Goal: Task Accomplishment & Management: Complete application form

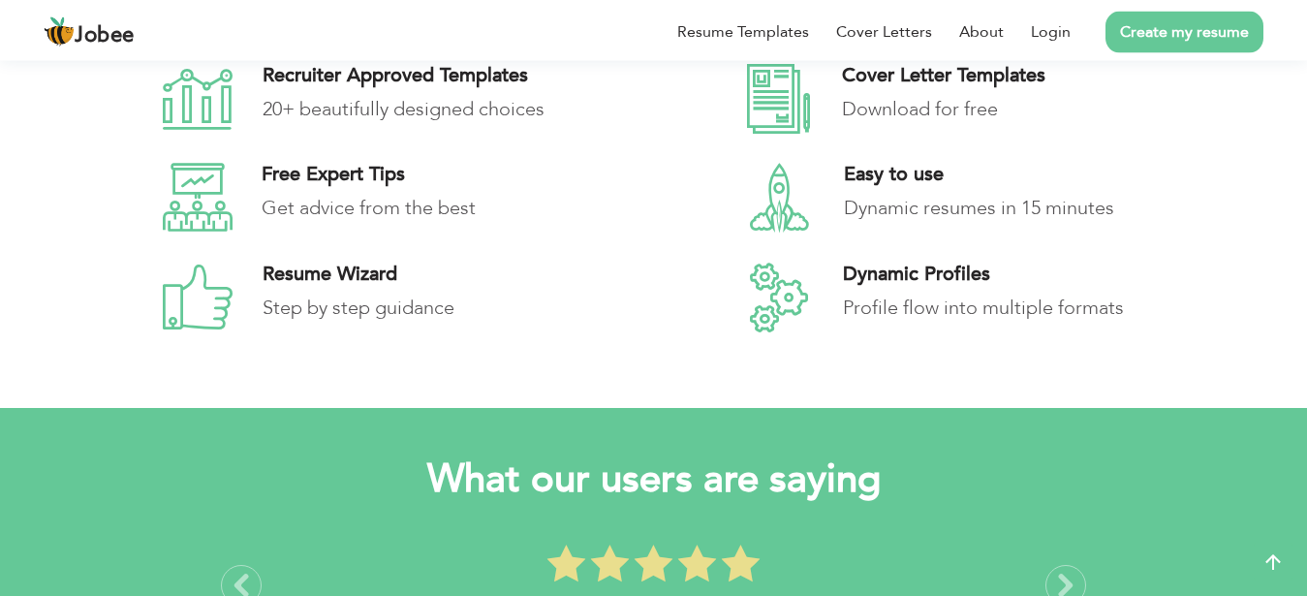
scroll to position [2636, 0]
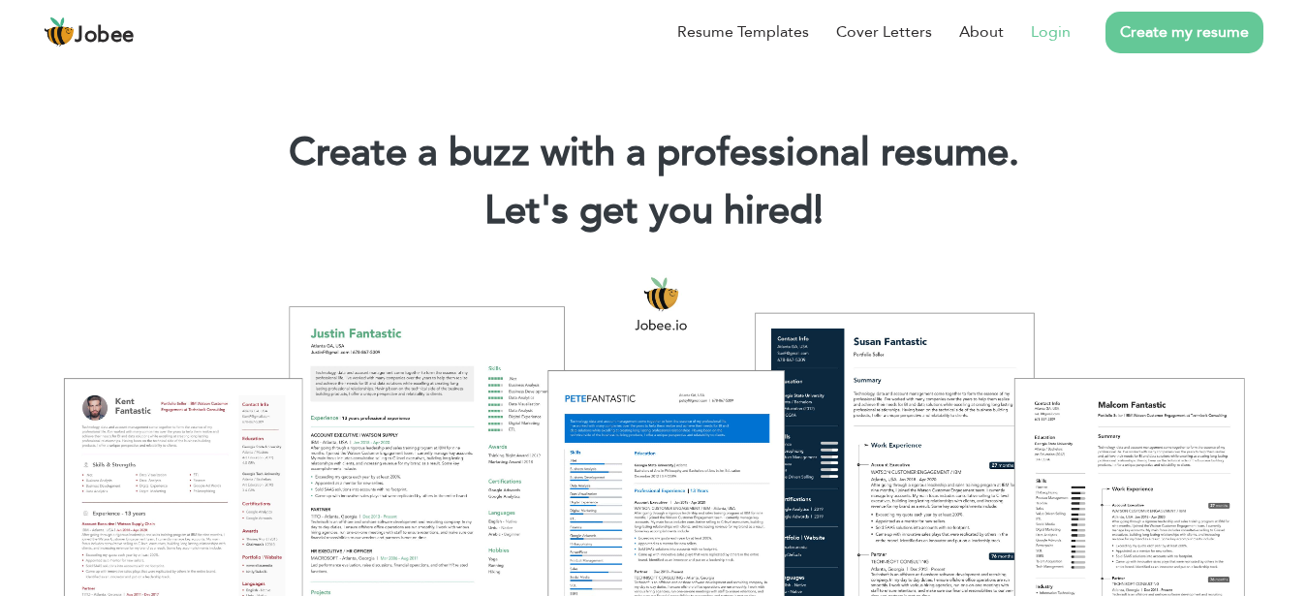
click at [1053, 35] on link "Login" at bounding box center [1051, 31] width 40 height 23
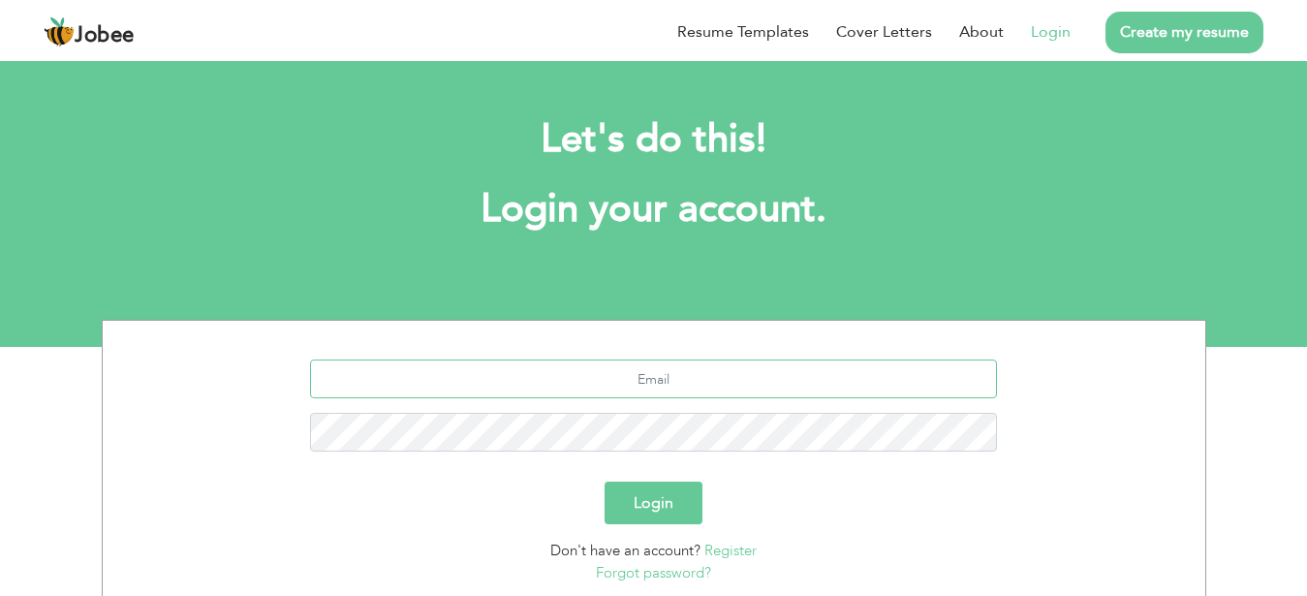
click at [698, 367] on input "text" at bounding box center [653, 378] width 687 height 39
type input "[EMAIL_ADDRESS][DOMAIN_NAME]"
type button "Login"
click at [677, 511] on button "Login" at bounding box center [653, 502] width 98 height 43
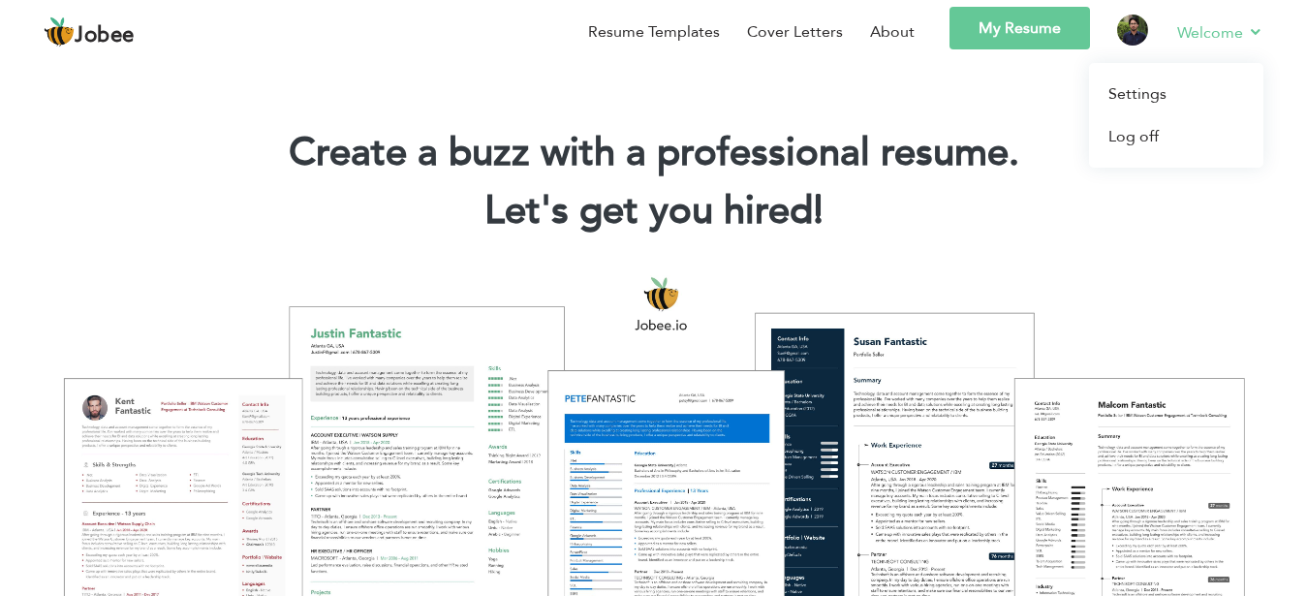
click at [1178, 32] on link "Welcome" at bounding box center [1220, 32] width 86 height 24
click at [1127, 29] on img at bounding box center [1132, 30] width 31 height 31
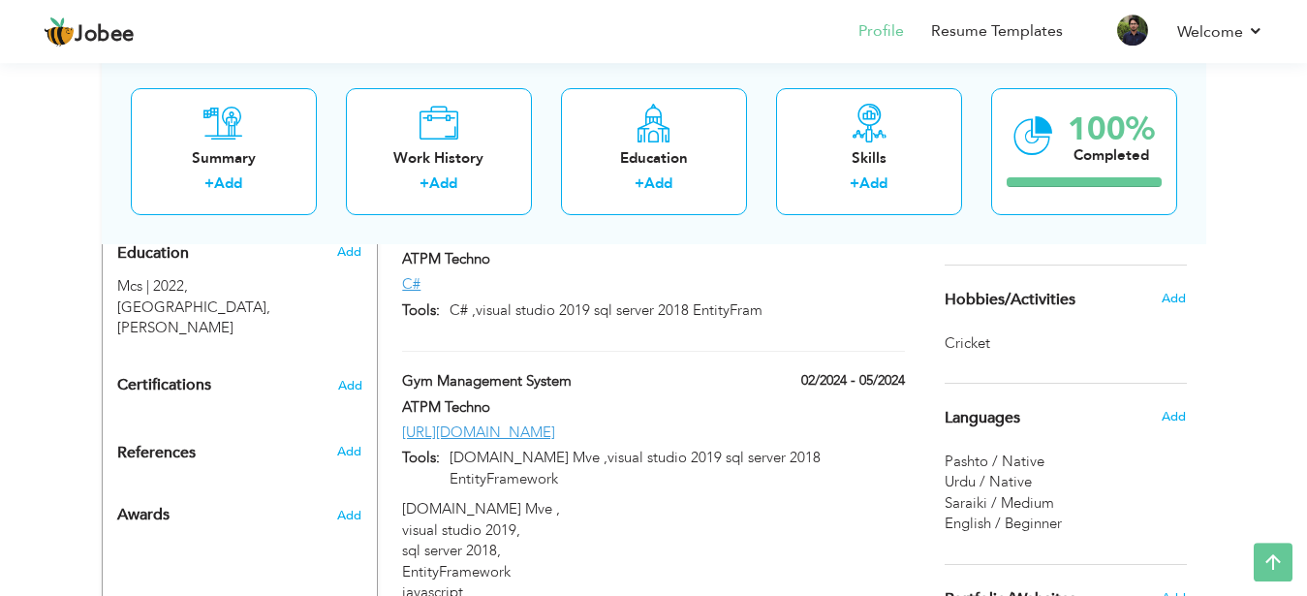
scroll to position [817, 0]
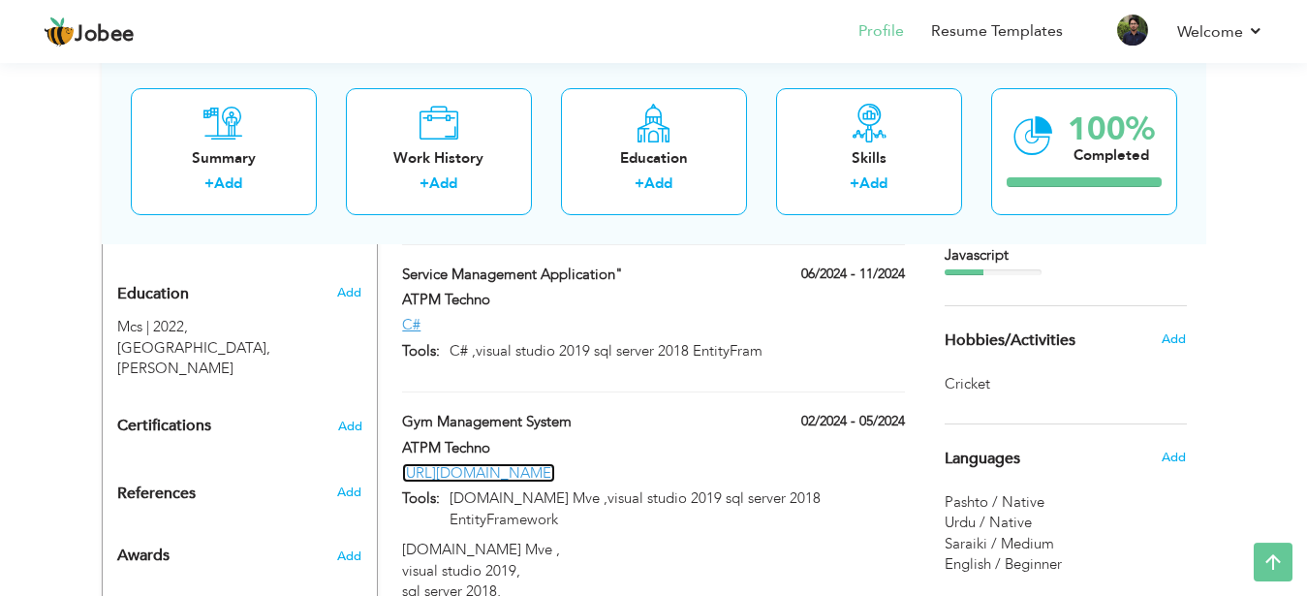
click at [468, 463] on link "https://gms.smartappuae.ae" at bounding box center [478, 472] width 153 height 19
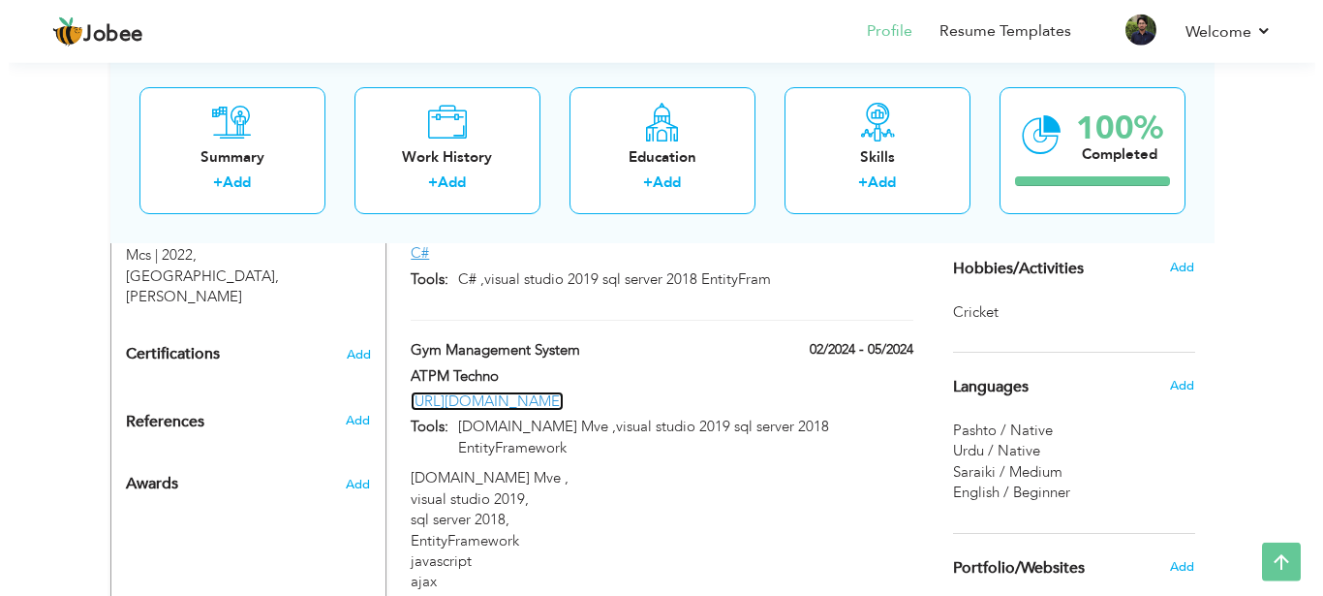
scroll to position [893, 0]
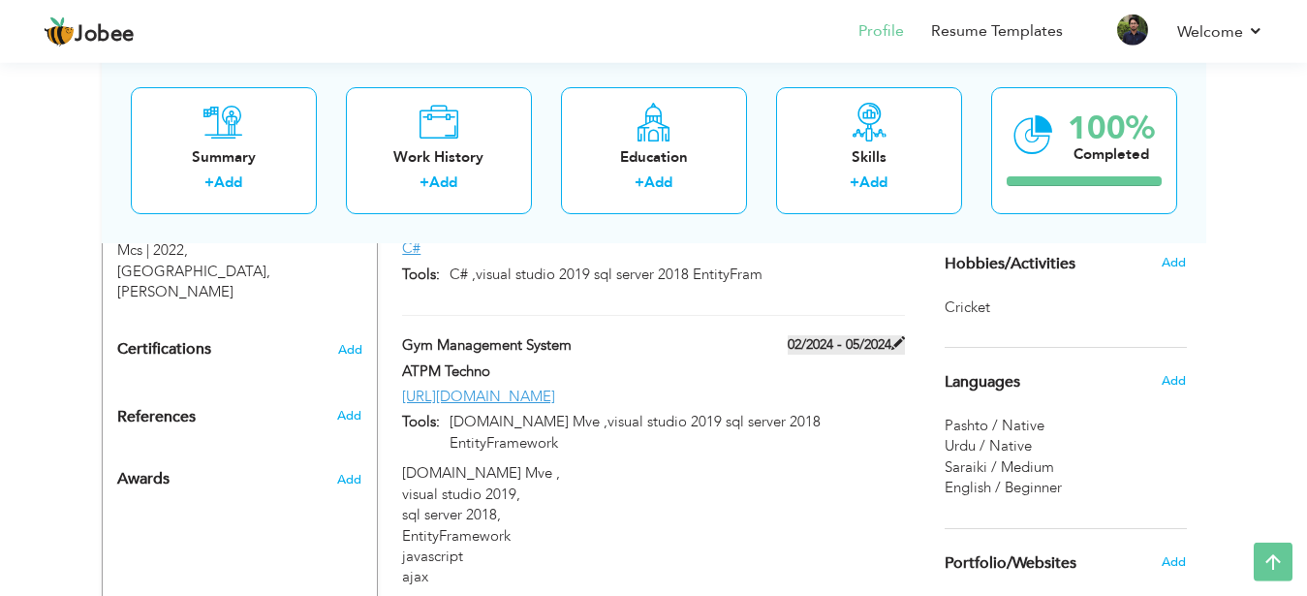
click at [898, 336] on span at bounding box center [898, 343] width 14 height 14
type input "Gym Management System"
type input "ATPM Techno"
type input "02/2024"
type input "05/2024"
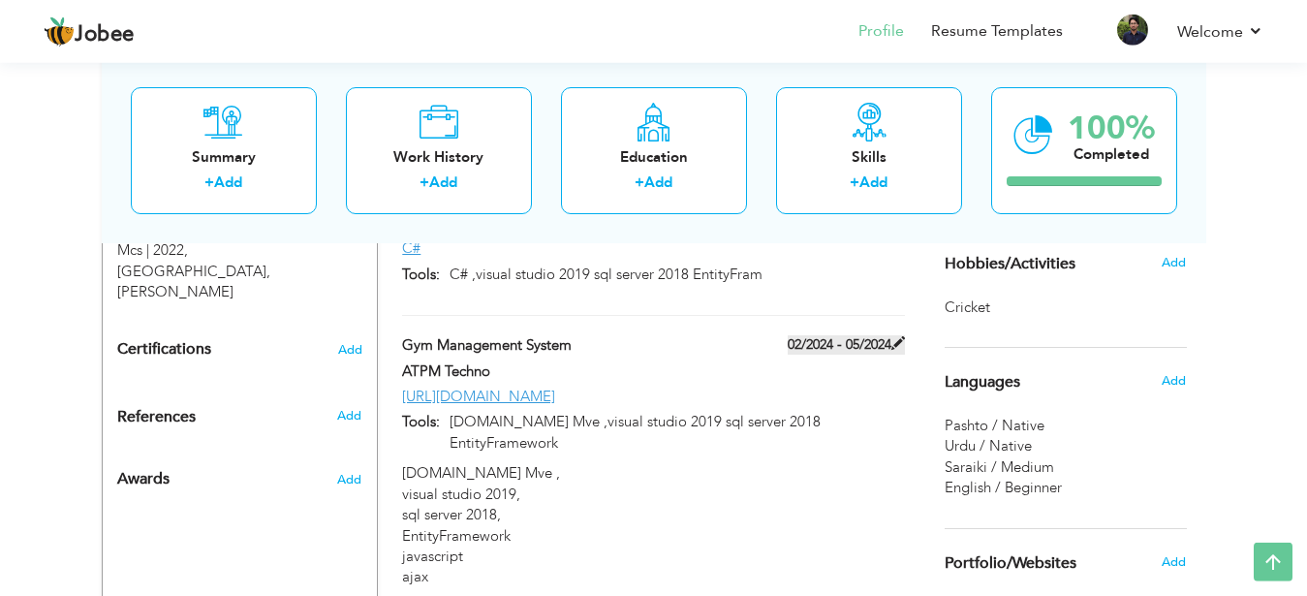
type input "https://gms.smartappuae.ae"
type input "[DOMAIN_NAME] Mve ,visual studio 2019 sql server 2018 EntityFramework"
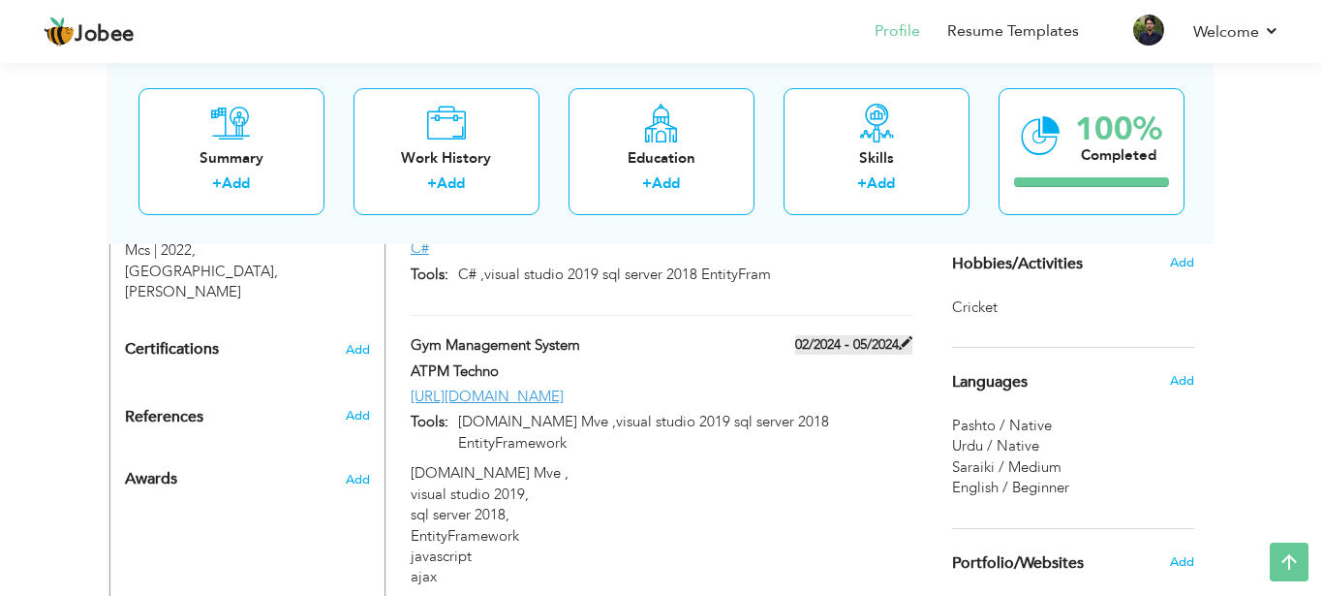
scroll to position [0, 0]
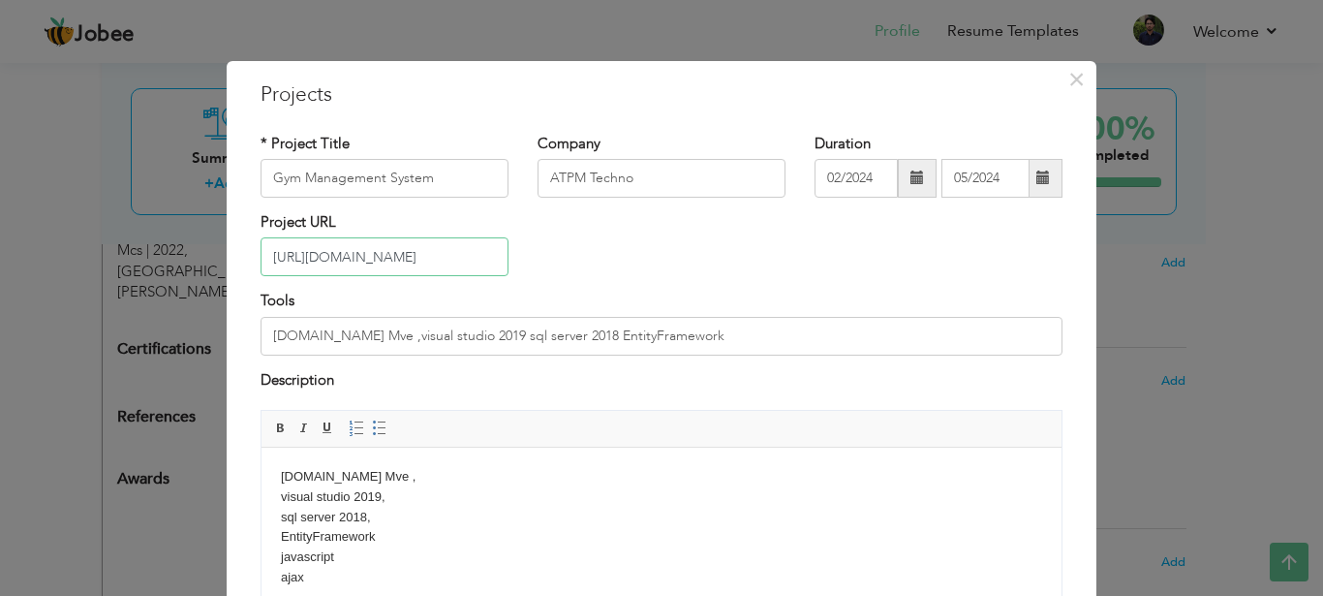
drag, startPoint x: 455, startPoint y: 263, endPoint x: 206, endPoint y: 285, distance: 249.8
click at [261, 276] on input "https://gms.smartappuae.ae" at bounding box center [385, 256] width 248 height 39
type input "https://gms.smartappuae.ae"
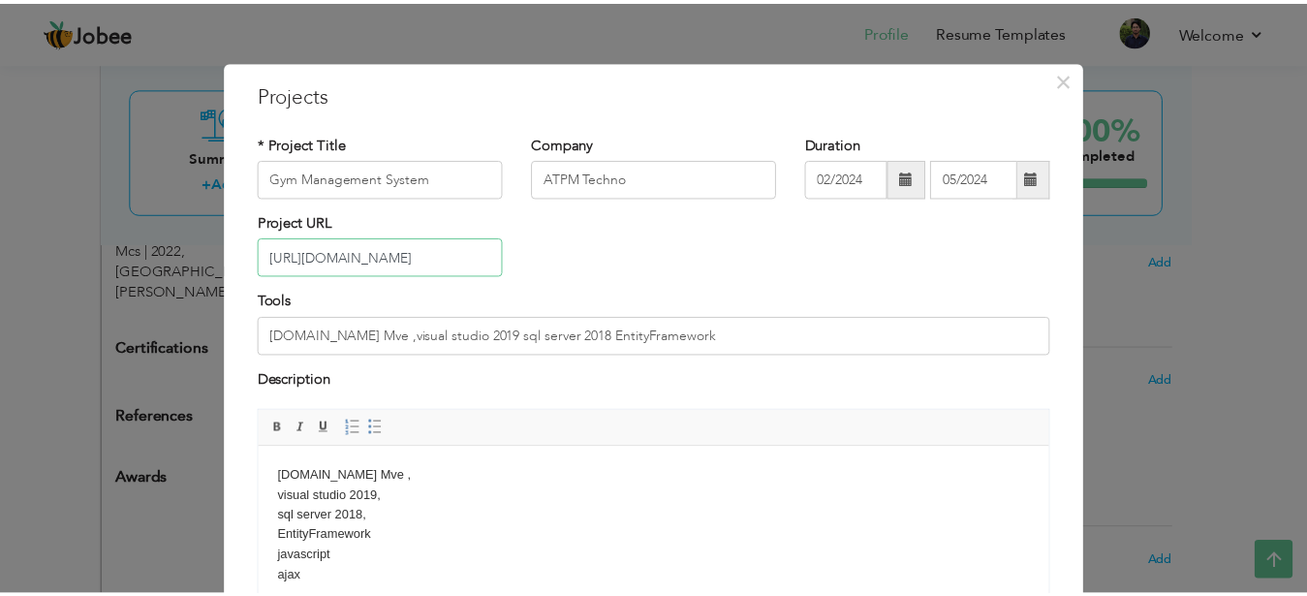
scroll to position [179, 0]
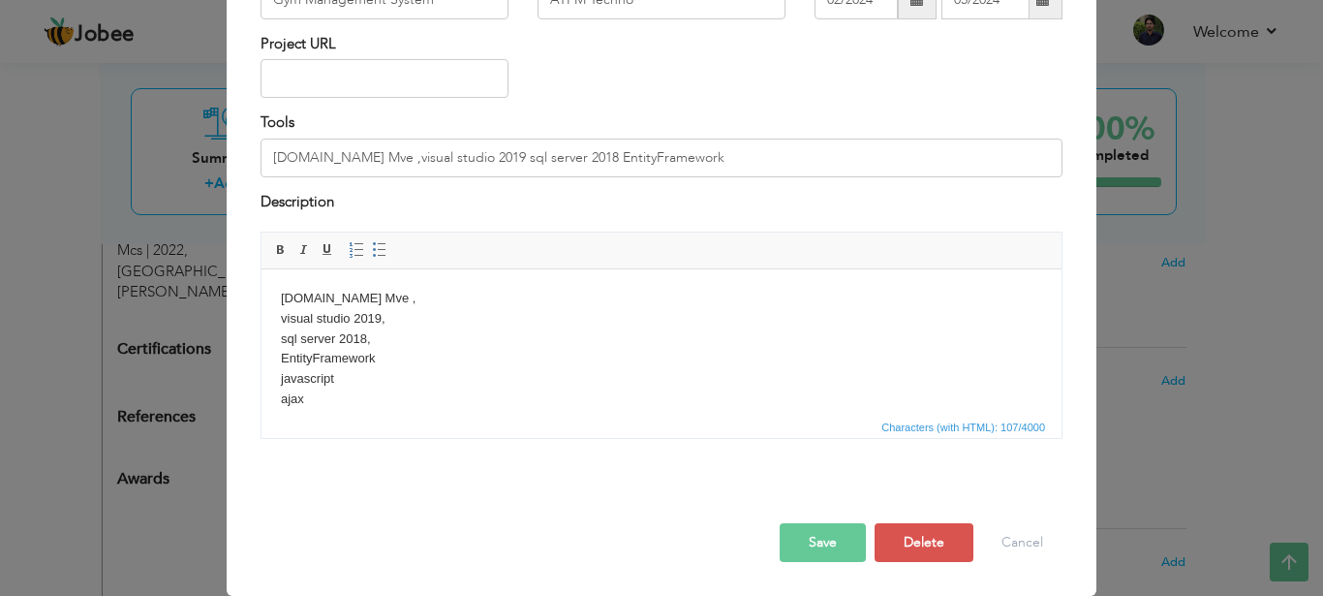
click at [806, 540] on button "Save" at bounding box center [823, 542] width 86 height 39
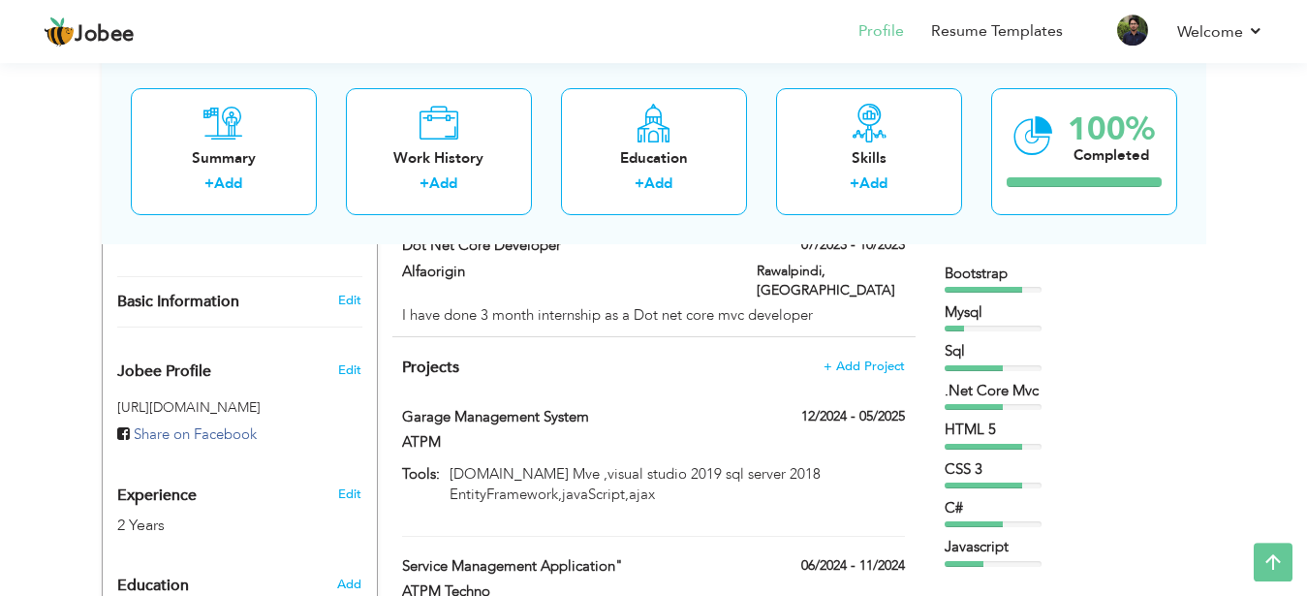
scroll to position [518, 0]
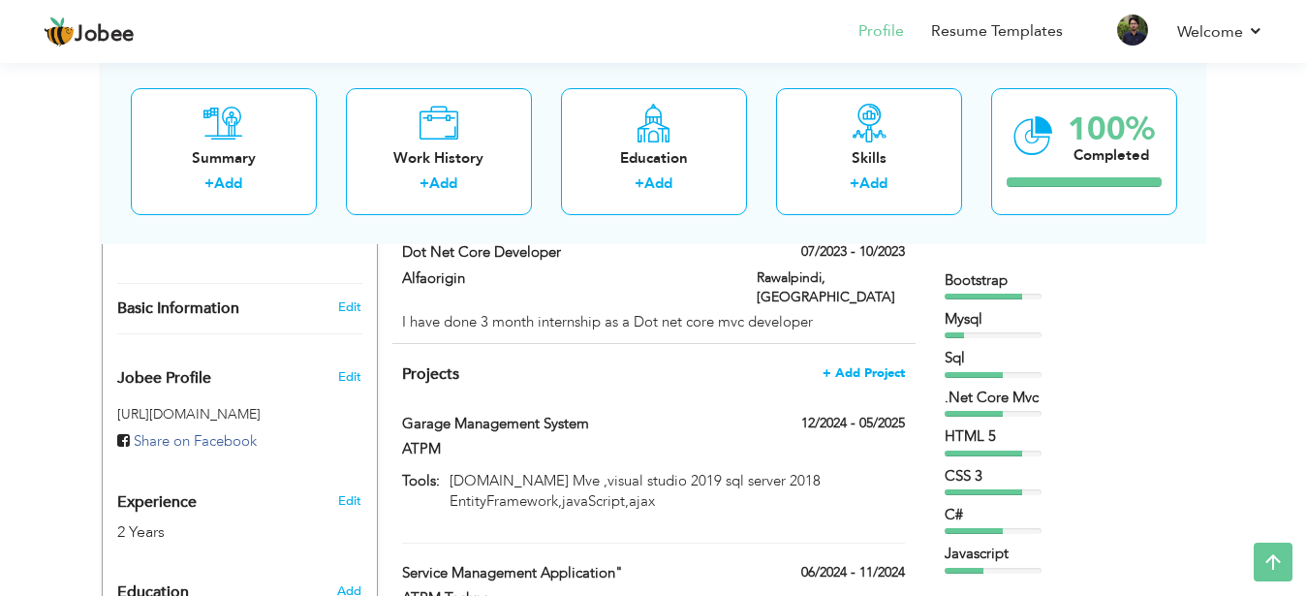
click at [864, 366] on span "+ Add Project" at bounding box center [863, 373] width 82 height 14
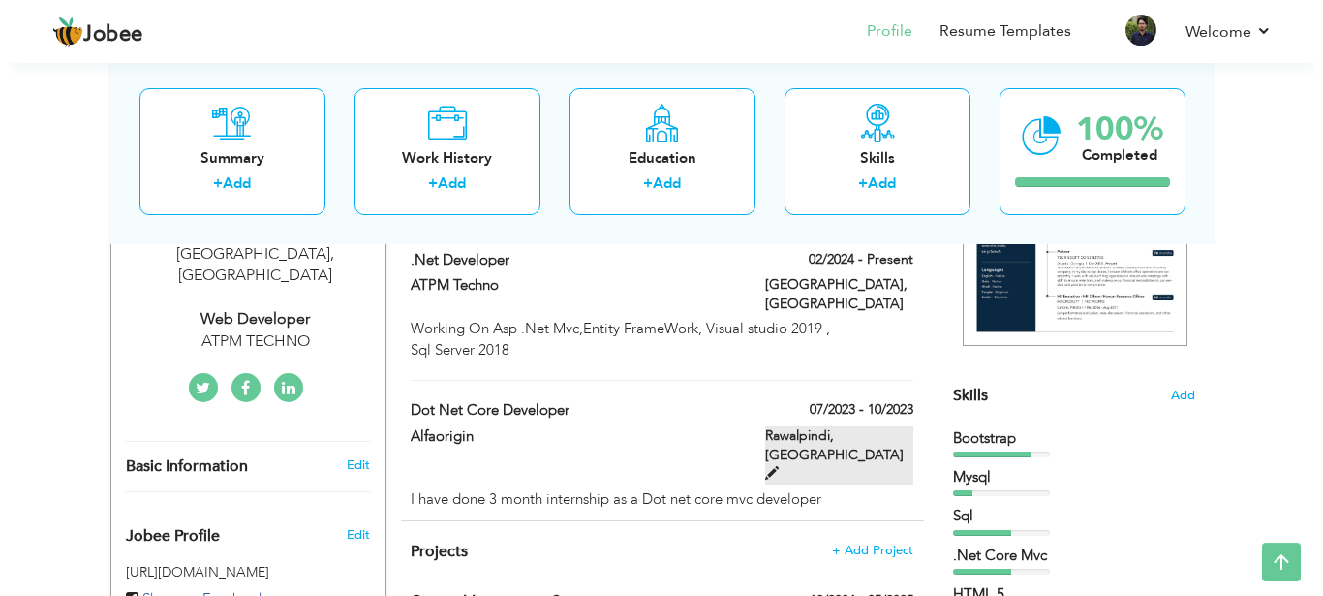
scroll to position [254, 0]
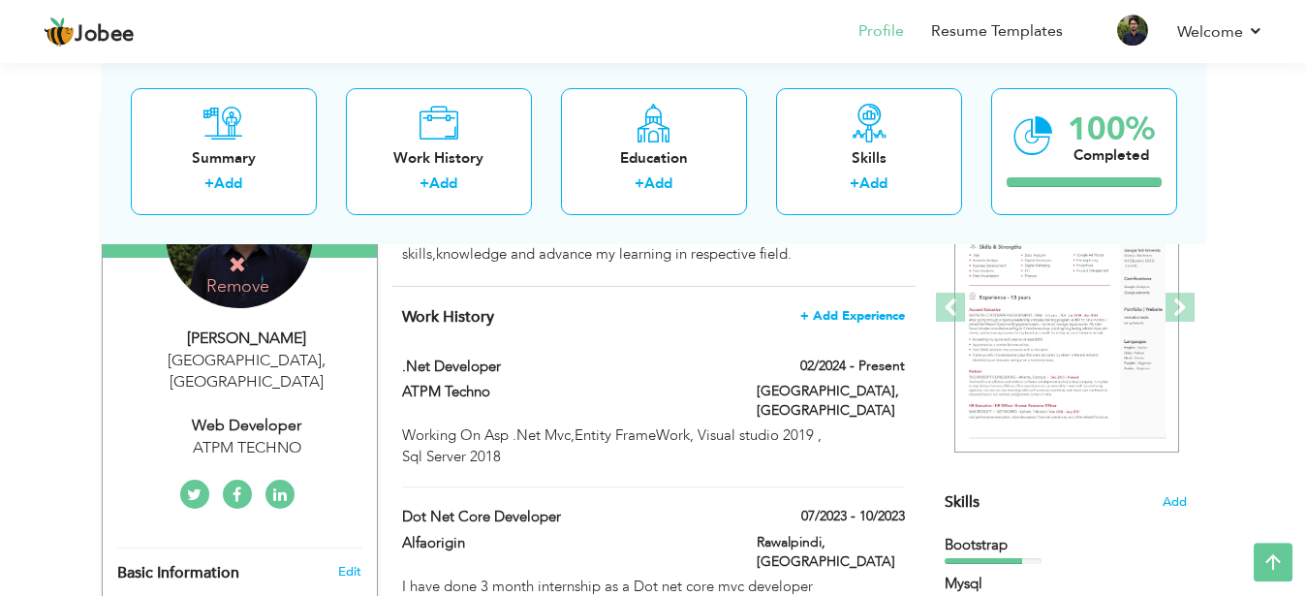
click at [841, 323] on span "+ Add Experience" at bounding box center [852, 316] width 105 height 14
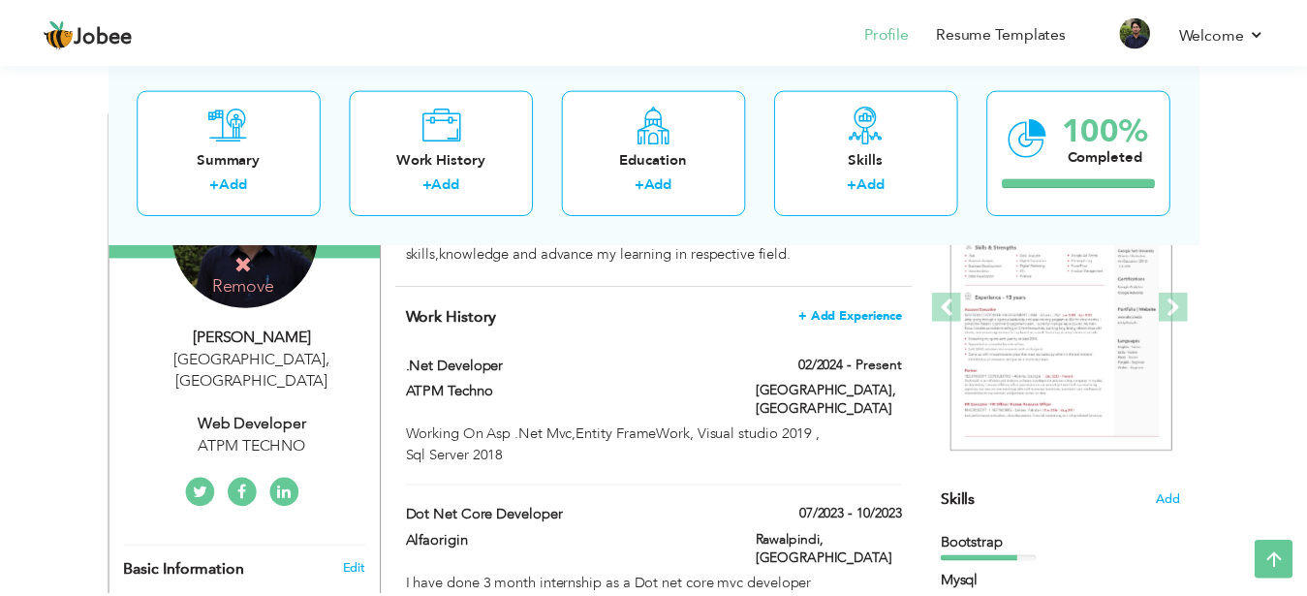
scroll to position [0, 0]
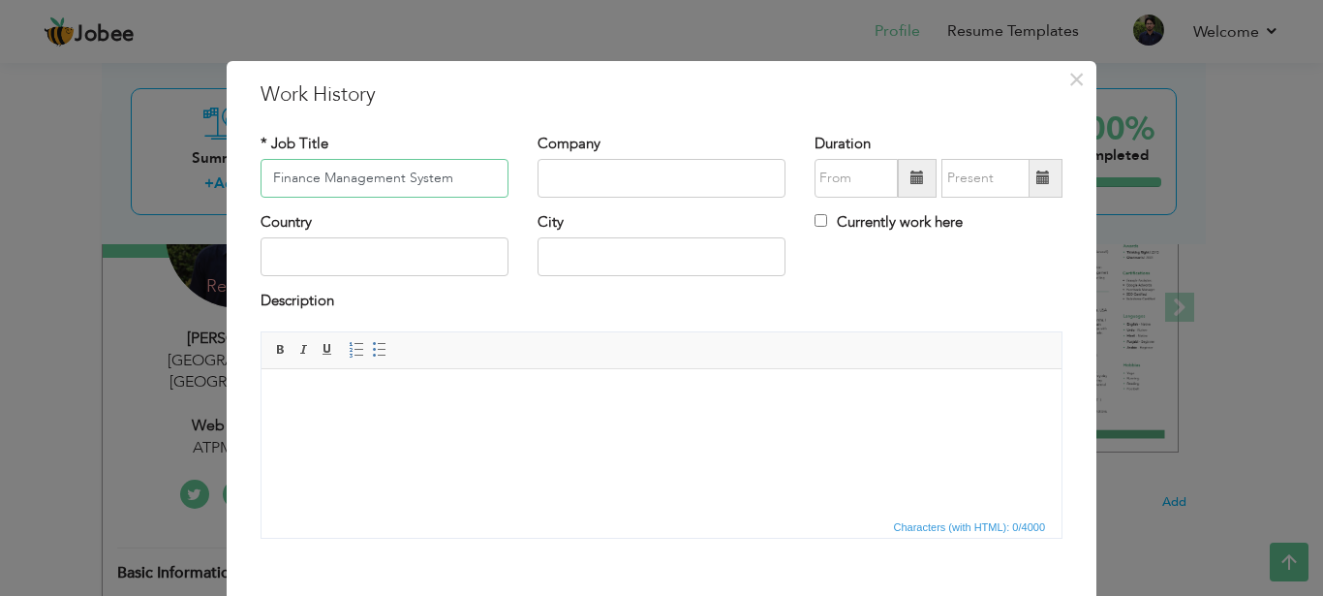
type input "Finance Management System"
click at [588, 186] on input "text" at bounding box center [662, 178] width 248 height 39
type input "ATPM"
click at [407, 256] on input "text" at bounding box center [385, 256] width 248 height 39
type input "[GEOGRAPHIC_DATA]"
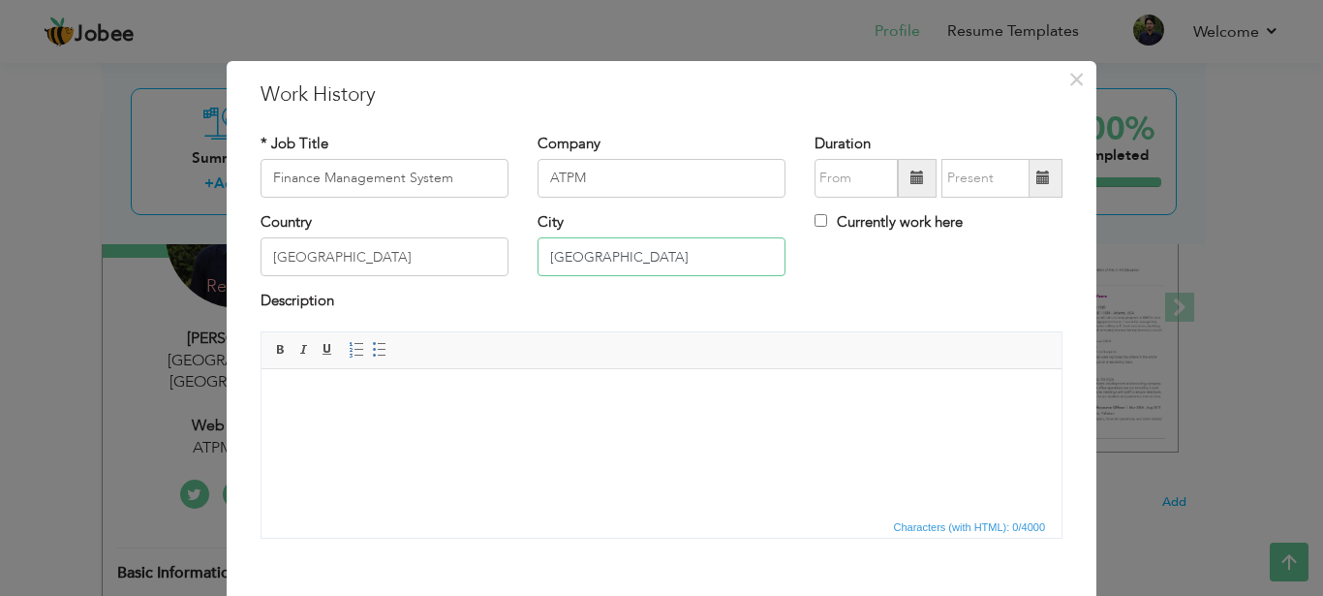
type input "[GEOGRAPHIC_DATA]"
click at [1189, 196] on div "× Work History * Job Title Finance Management System Company ATPM Country" at bounding box center [661, 298] width 1323 height 596
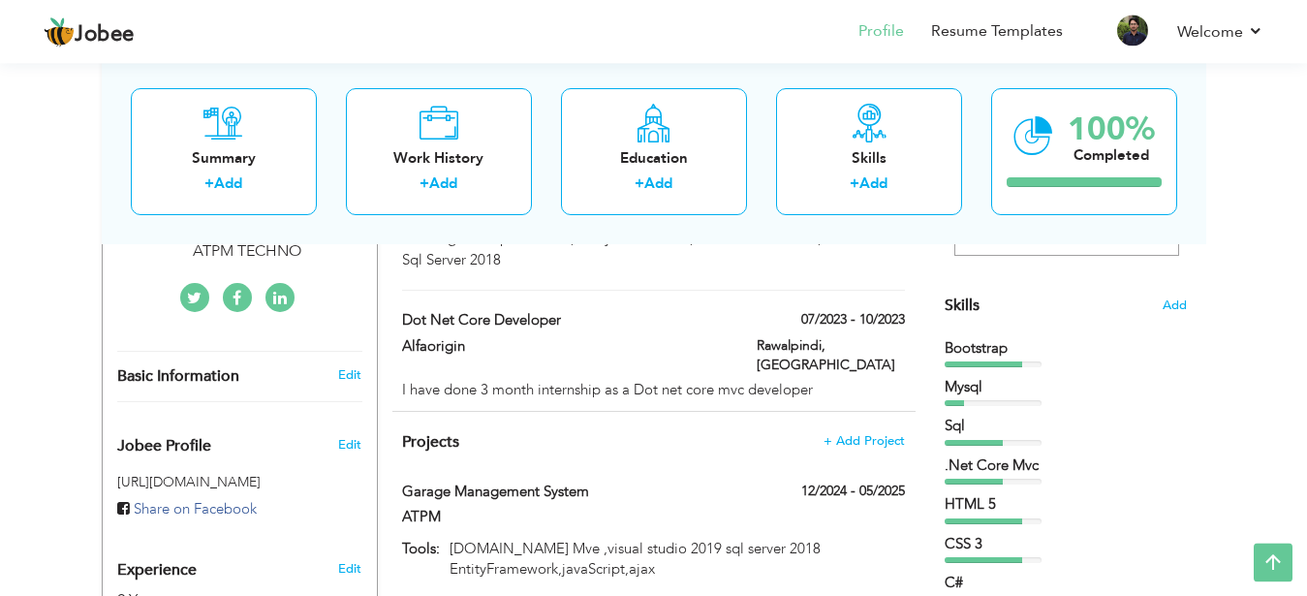
scroll to position [440, 0]
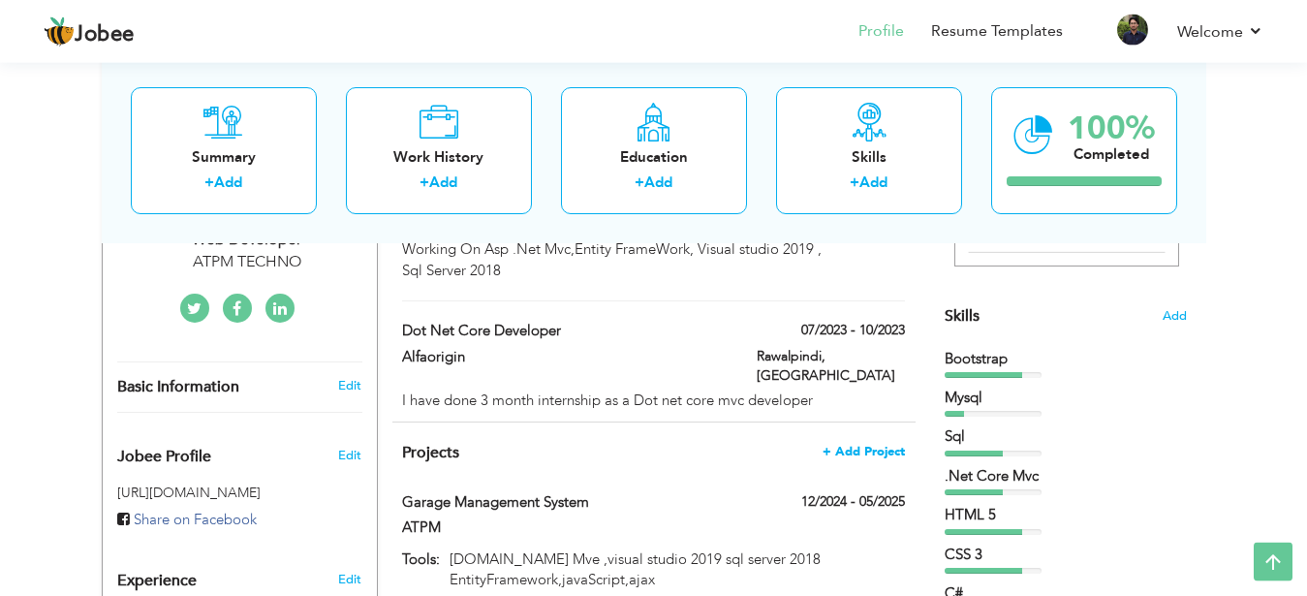
click at [879, 445] on span "+ Add Project" at bounding box center [863, 452] width 82 height 14
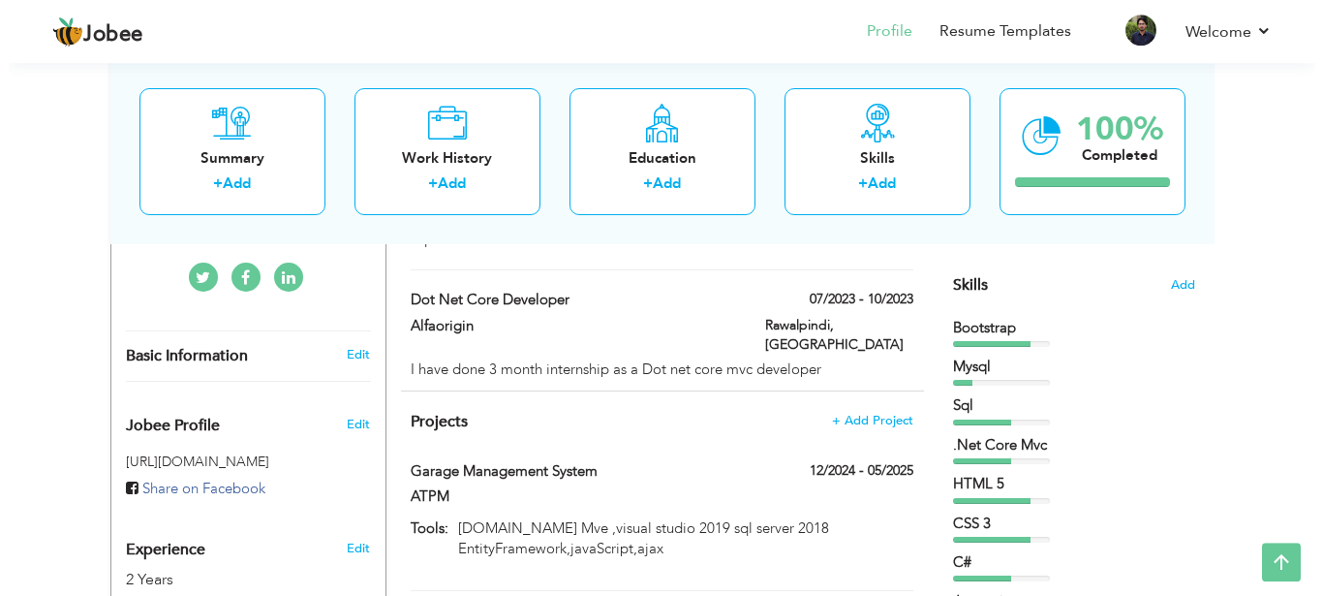
scroll to position [486, 0]
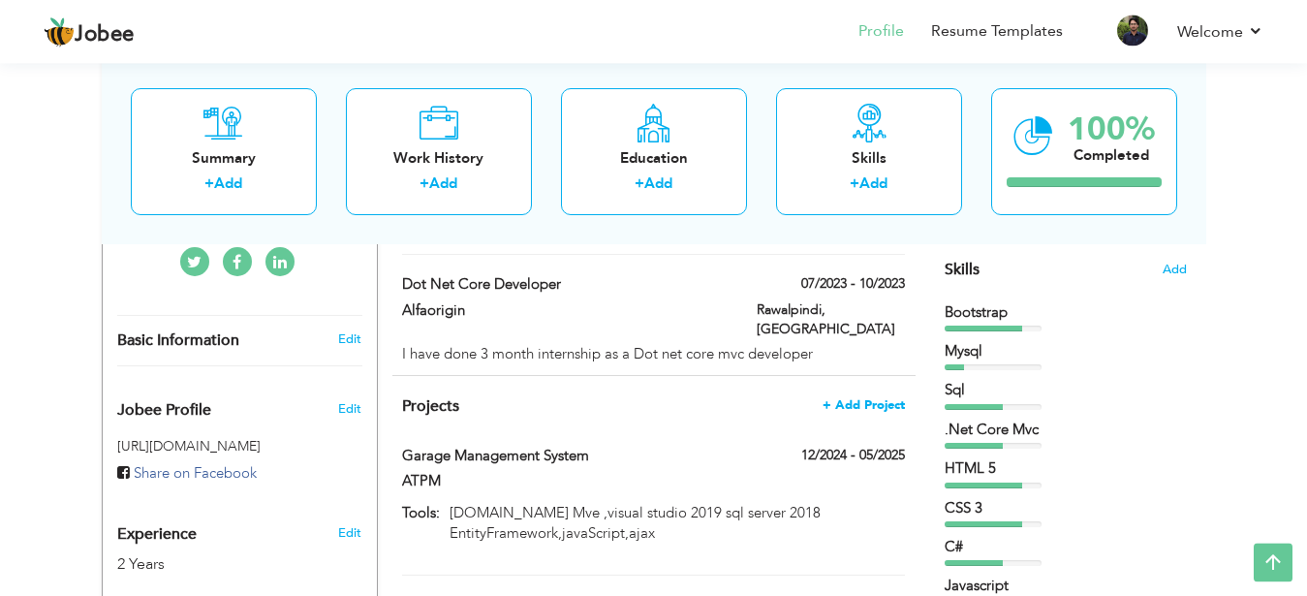
click at [861, 398] on span "+ Add Project" at bounding box center [863, 405] width 82 height 14
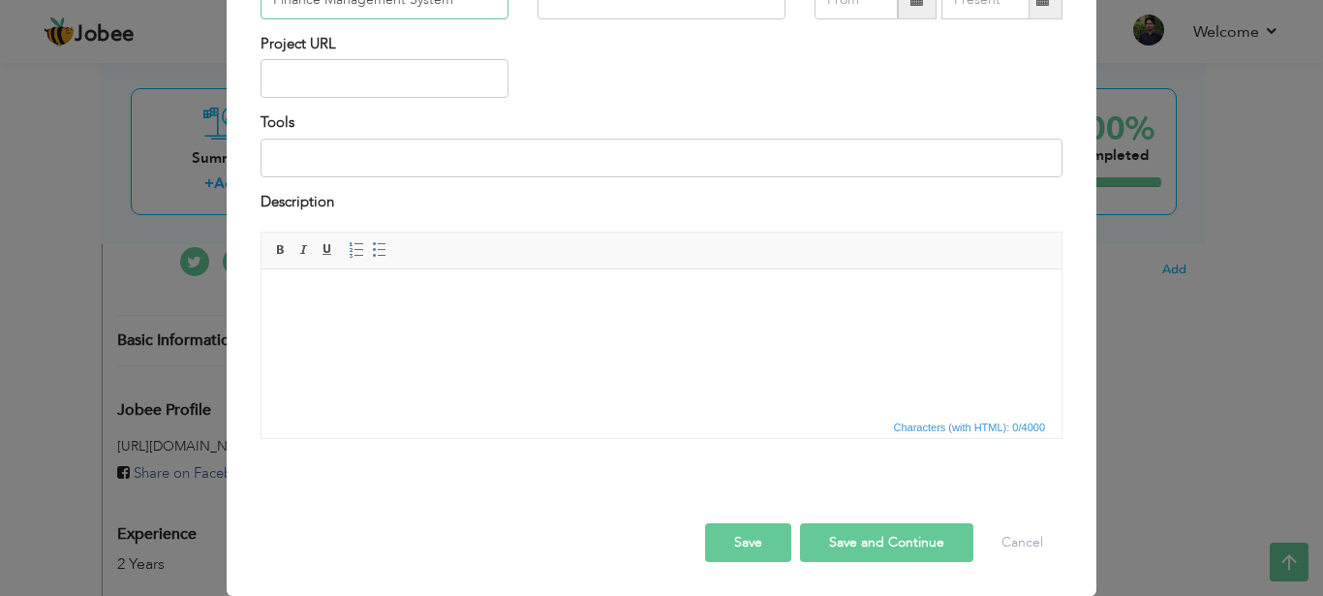
type input "Finance Management System"
type input "T"
type input "ATPM"
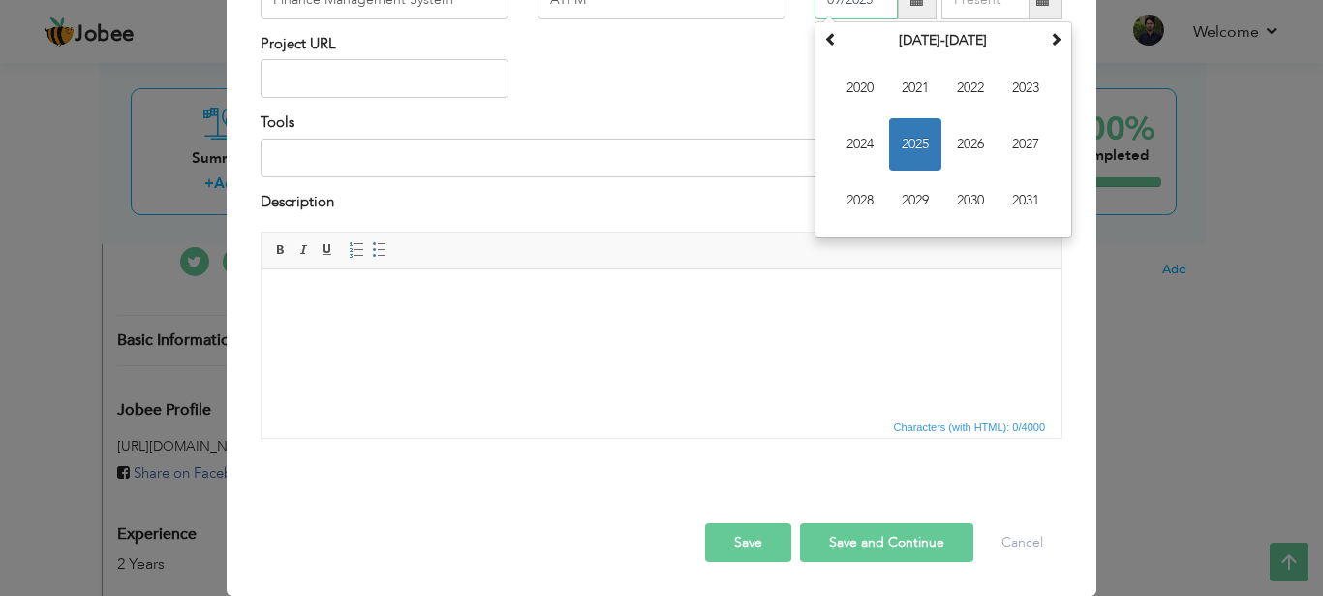
click at [917, 170] on span "2025" at bounding box center [915, 144] width 52 height 52
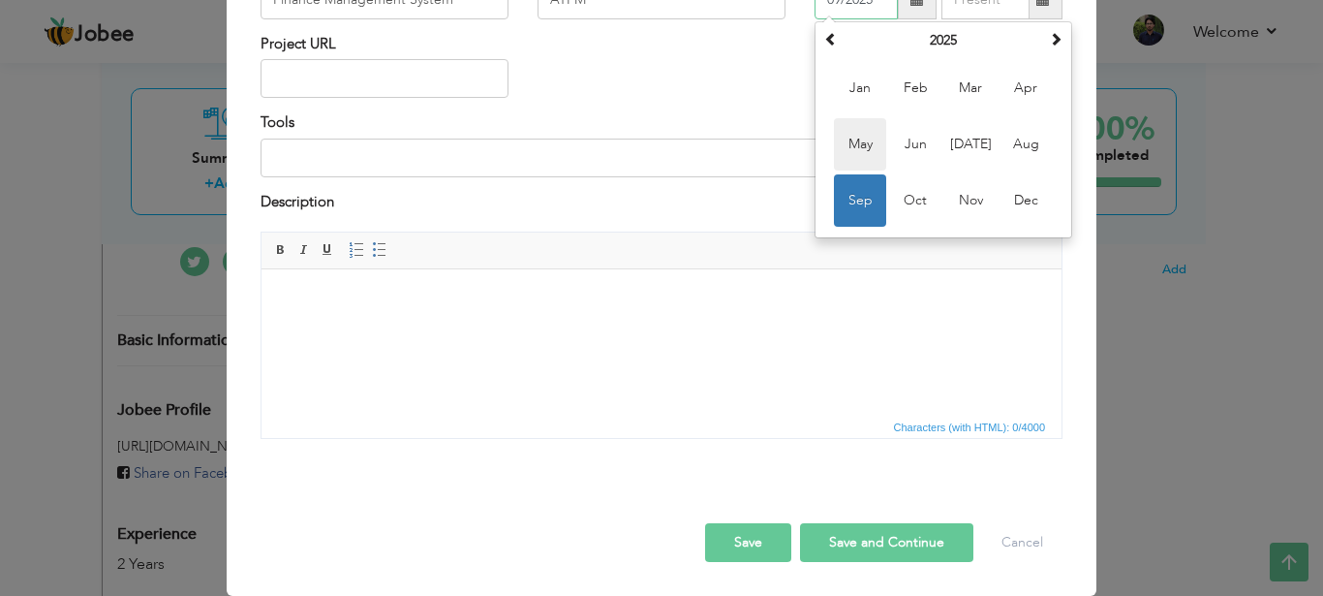
click at [877, 170] on span "May" at bounding box center [860, 144] width 52 height 52
type input "05/2025"
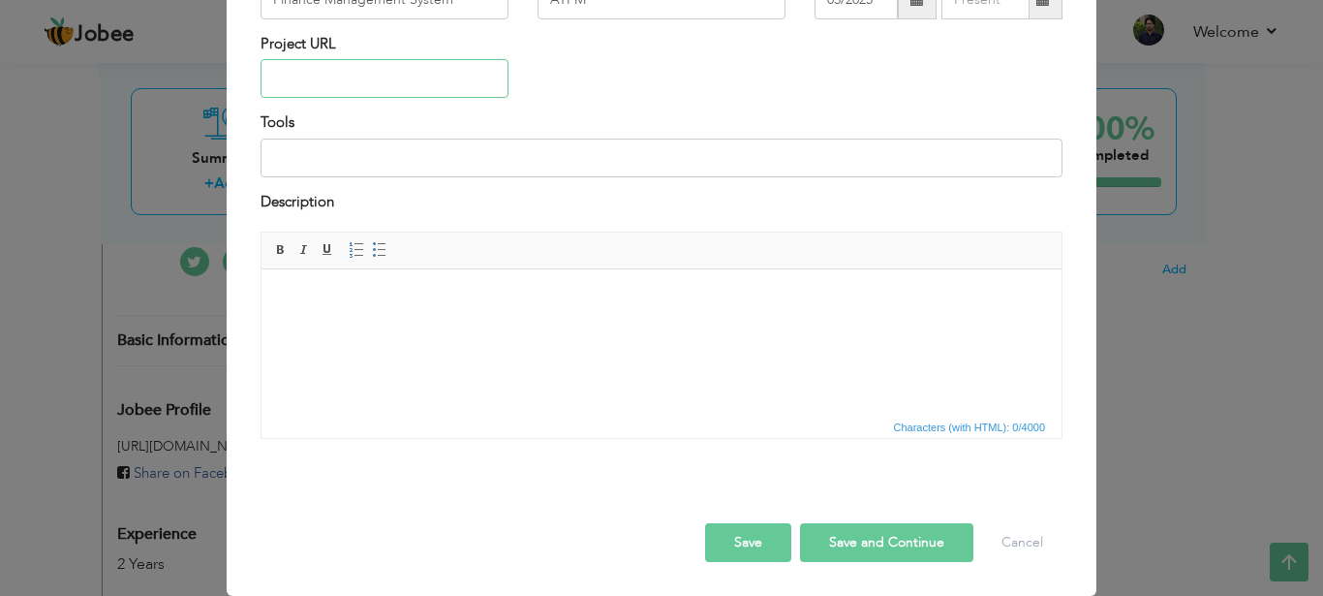
click at [442, 98] on input "text" at bounding box center [385, 78] width 248 height 39
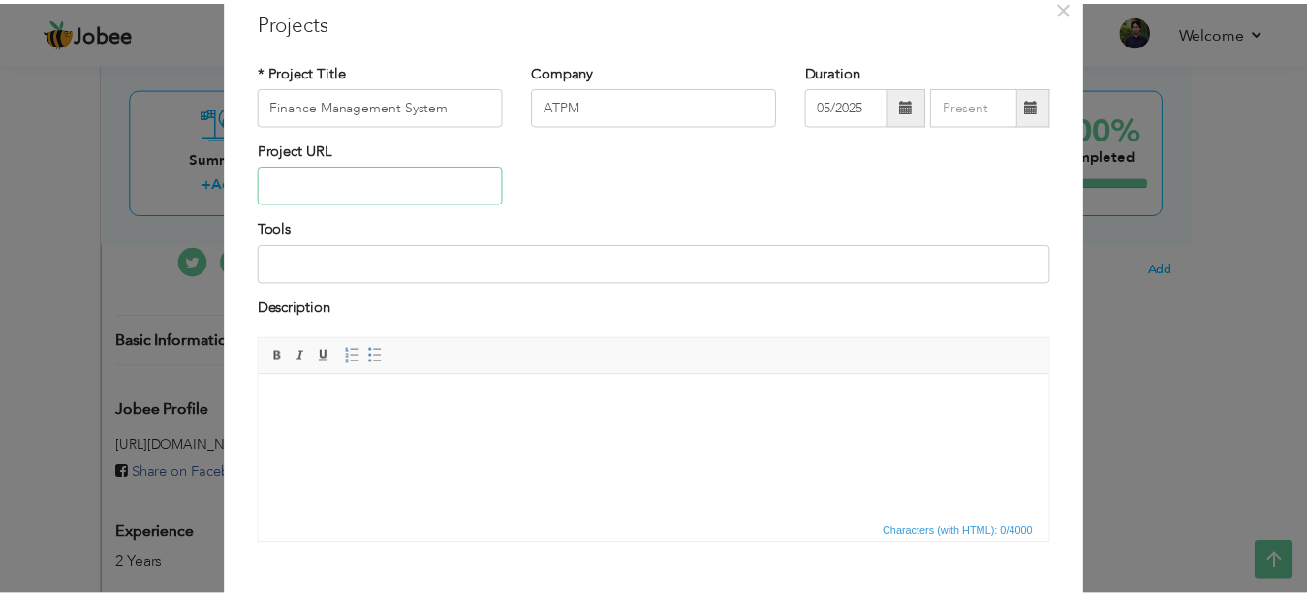
scroll to position [90, 0]
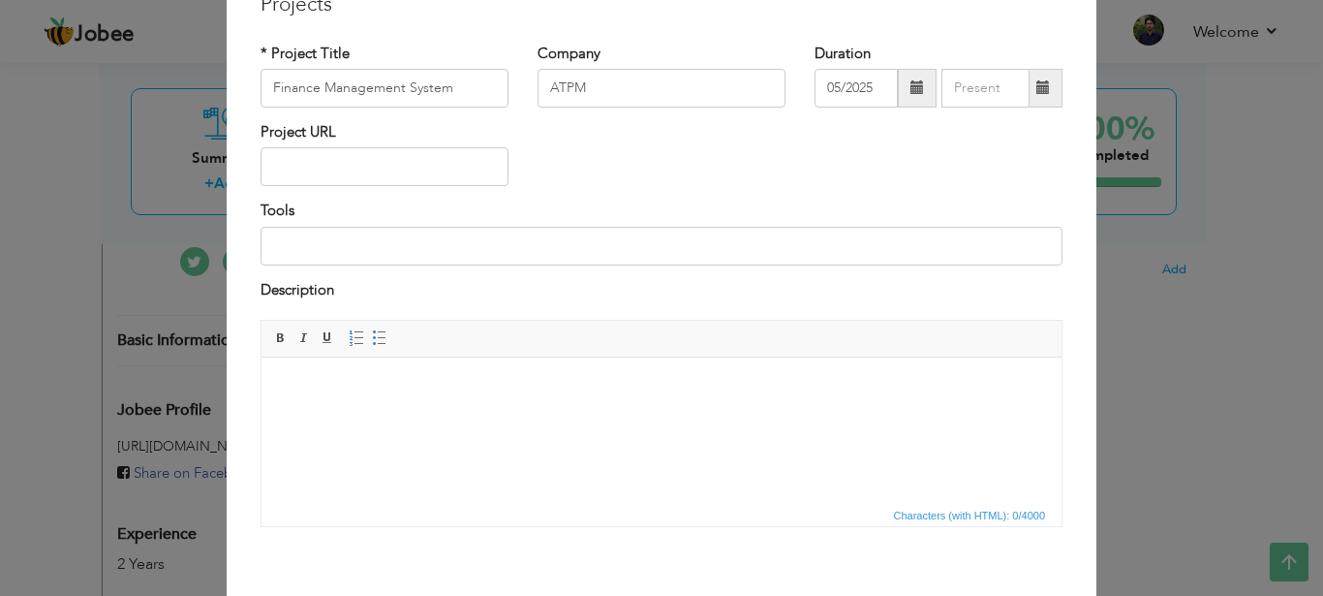
click at [195, 466] on div "× Projects * Project Title Finance Management System Company ATPM 05/2025" at bounding box center [661, 298] width 1323 height 596
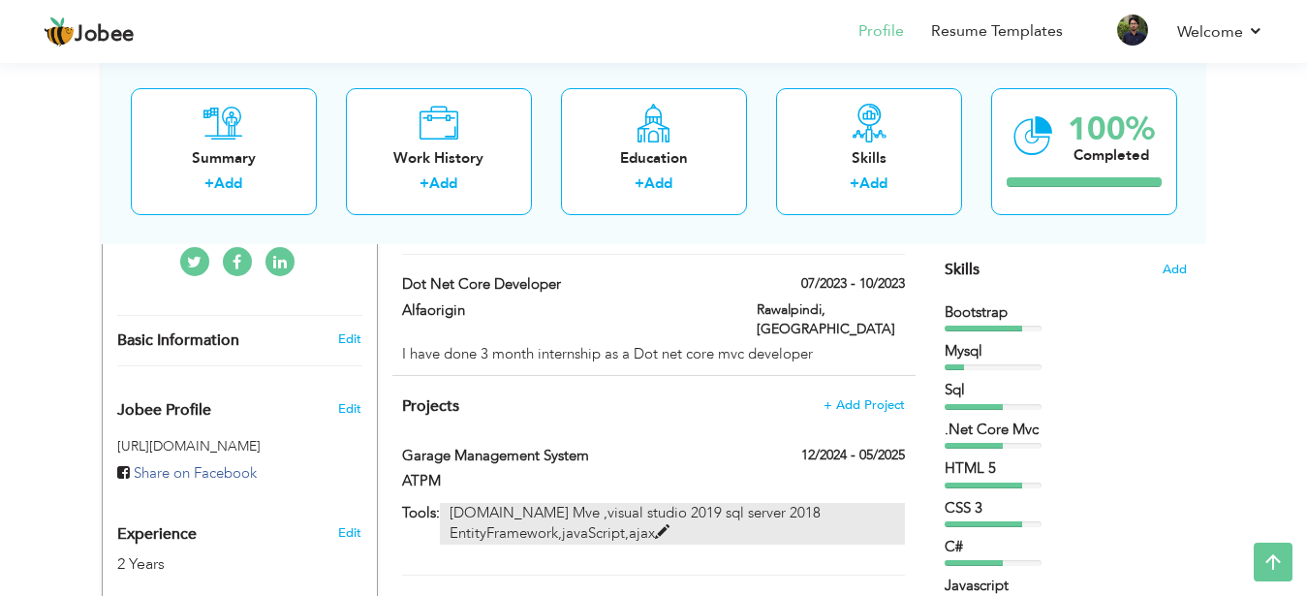
click at [658, 525] on span at bounding box center [662, 532] width 15 height 15
type input "Garage Management System"
type input "12/2024"
type input "05/2025"
type input "[DOMAIN_NAME] Mve ,visual studio 2019 sql server 2018 EntityFramework,javaScrip…"
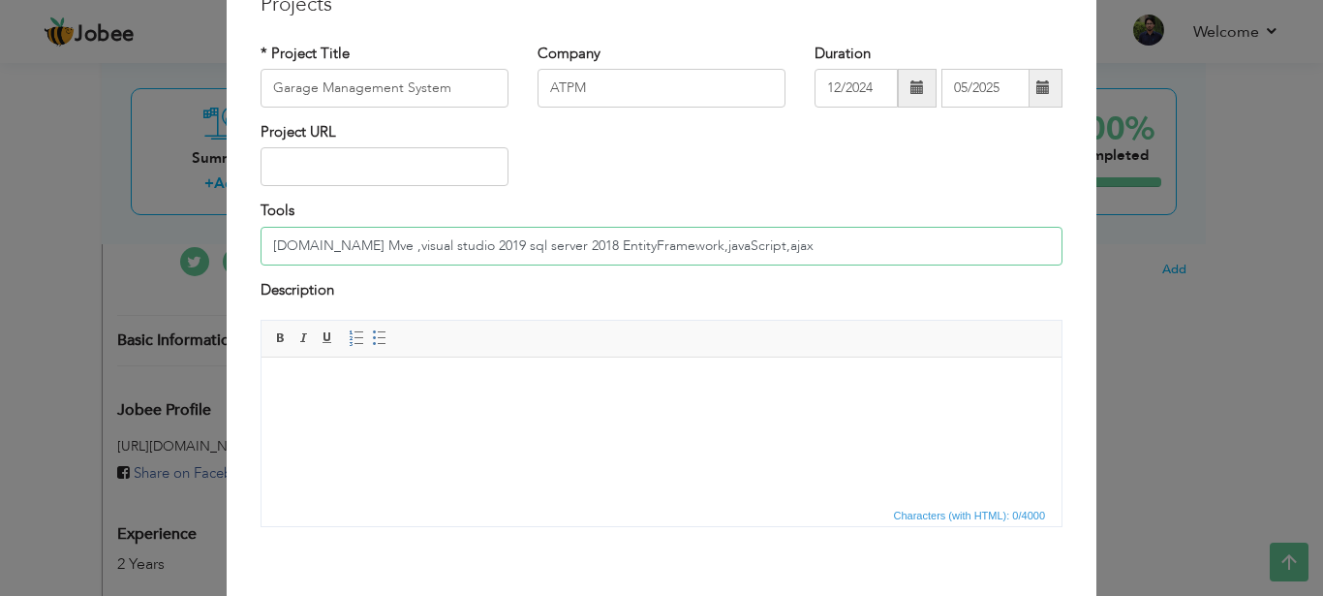
drag, startPoint x: 801, startPoint y: 347, endPoint x: 189, endPoint y: 339, distance: 612.2
click at [261, 265] on input "[DOMAIN_NAME] Mve ,visual studio 2019 sql server 2018 EntityFramework,javaScrip…" at bounding box center [662, 246] width 802 height 39
click at [957, 108] on input "05/2025" at bounding box center [985, 88] width 88 height 39
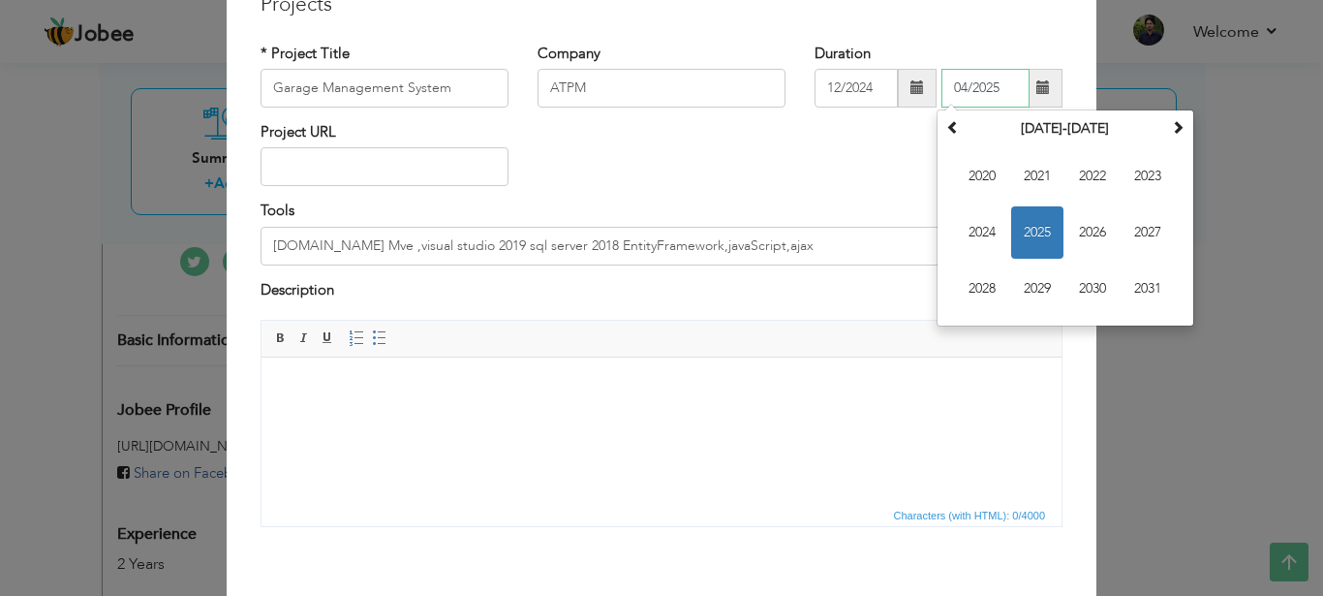
type input "04/2025"
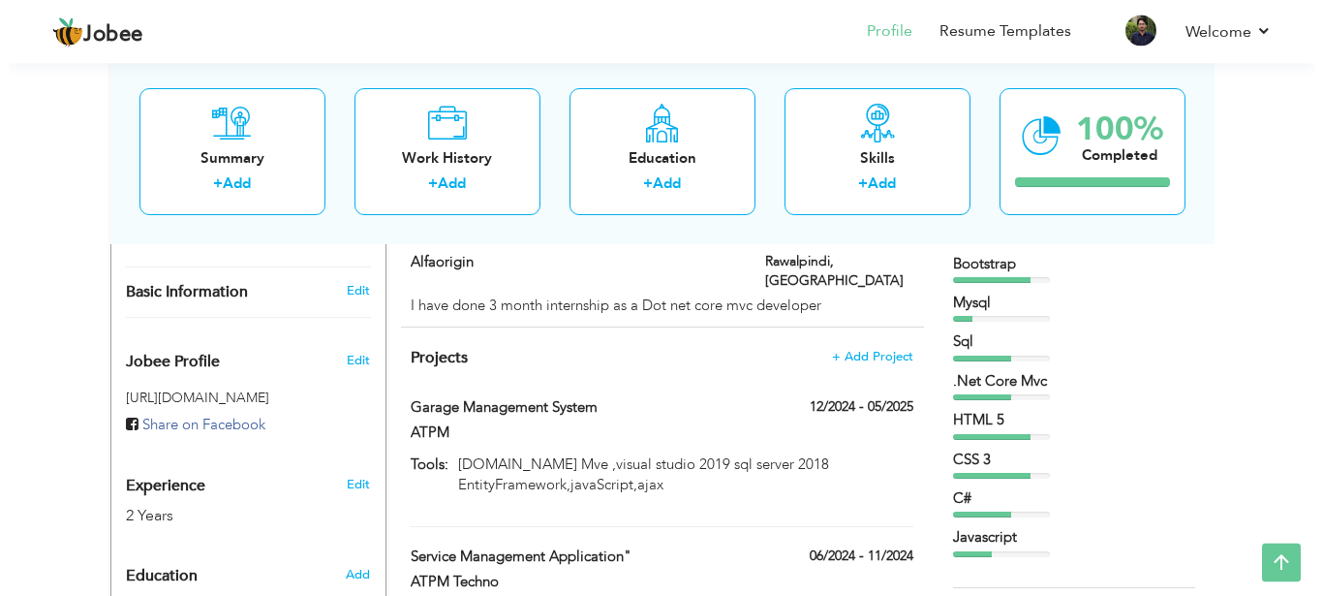
scroll to position [508, 0]
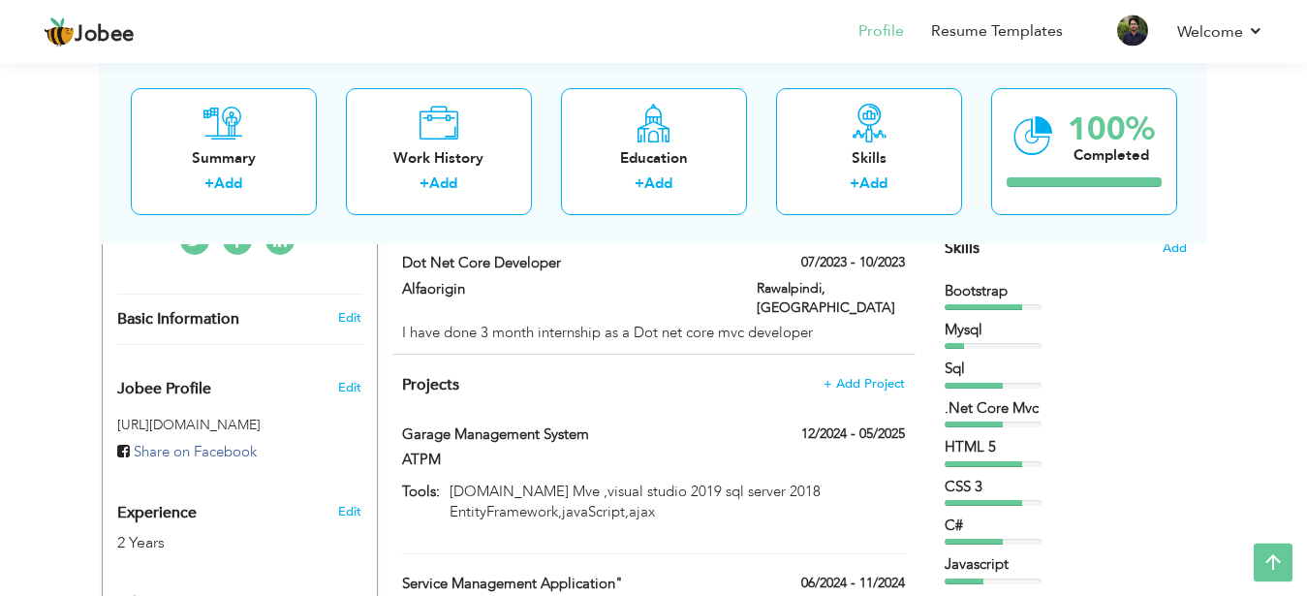
click at [843, 424] on label "12/2024 - 05/2025" at bounding box center [845, 433] width 117 height 19
type input "Garage Management System"
type input "ATPM"
type input "12/2024"
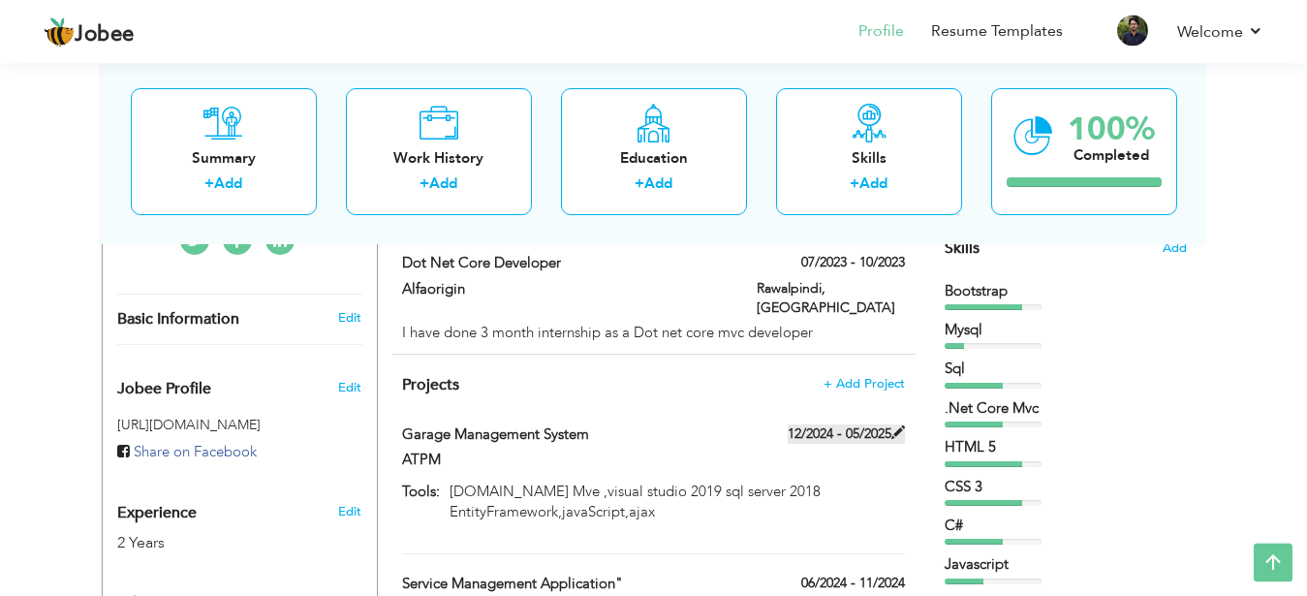
type input "05/2025"
type input "[DOMAIN_NAME] Mve ,visual studio 2019 sql server 2018 EntityFramework,javaScrip…"
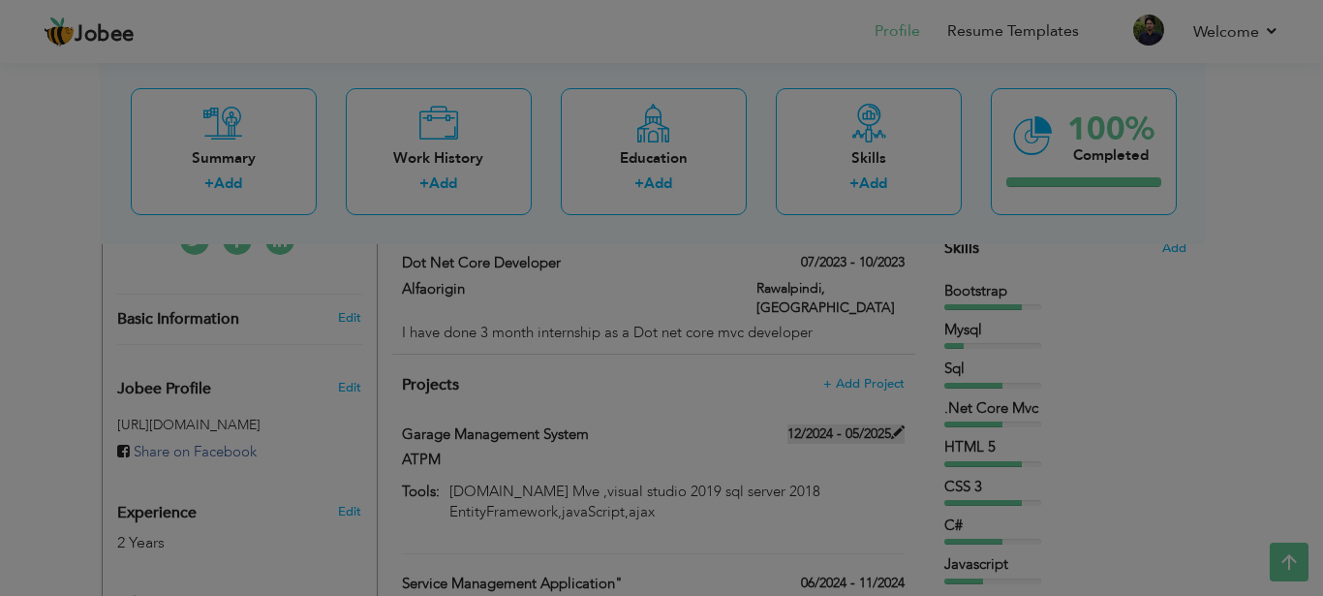
scroll to position [0, 0]
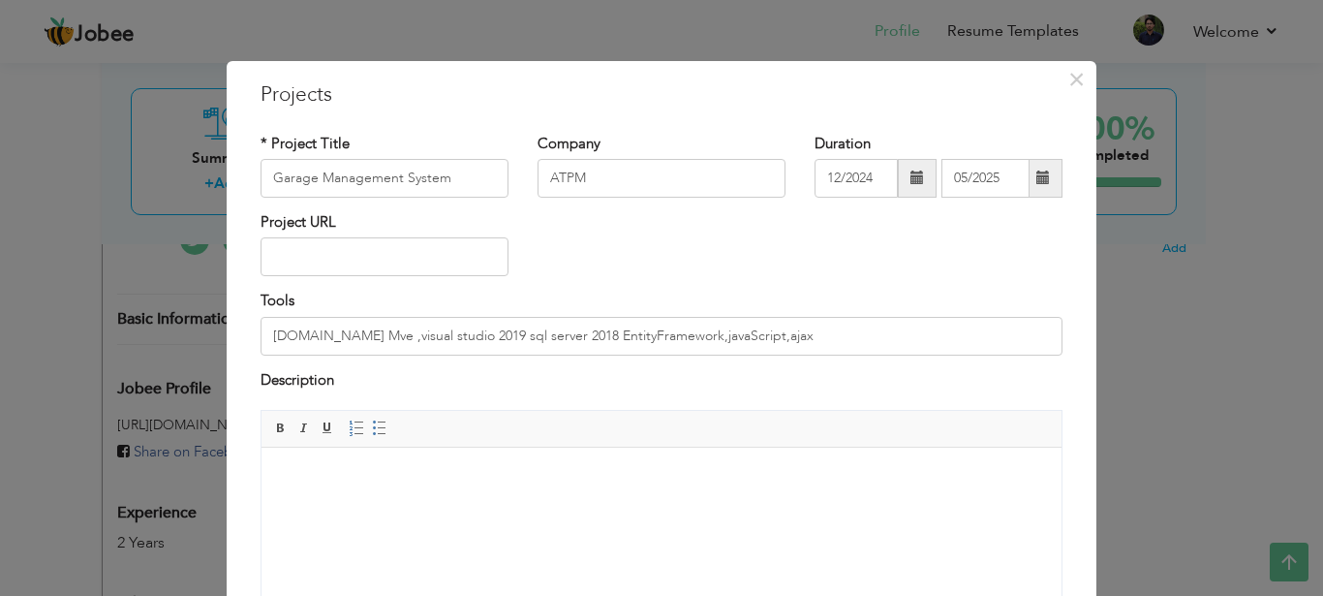
click at [1037, 184] on span at bounding box center [1043, 177] width 14 height 14
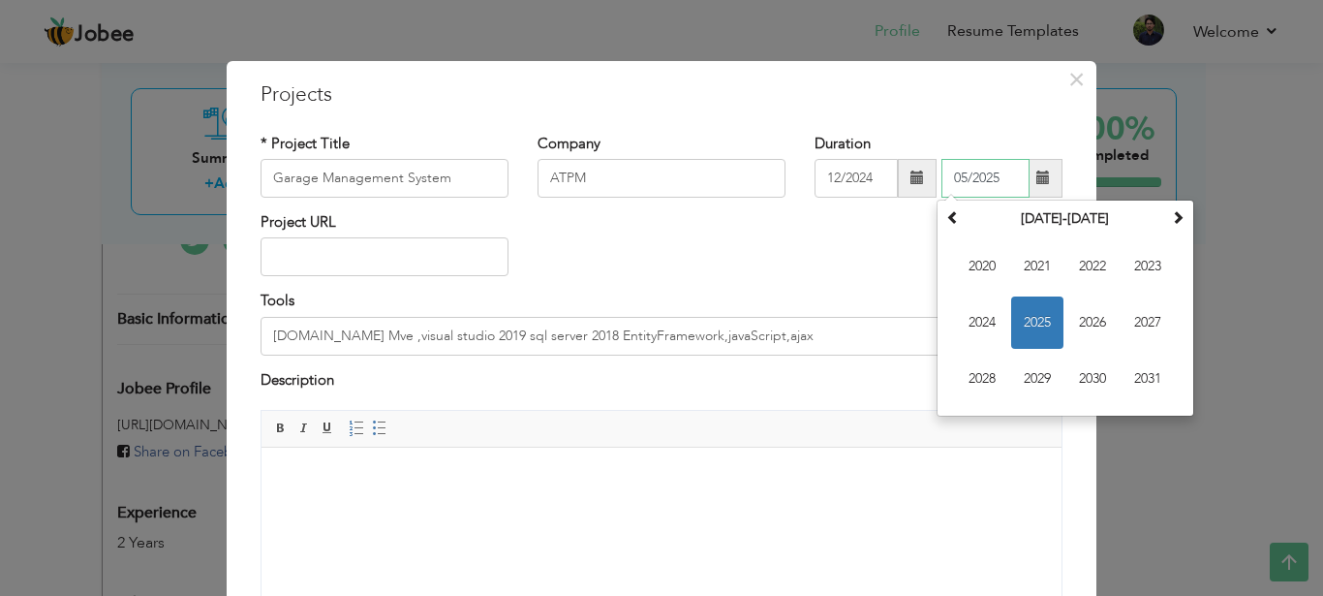
click at [1019, 315] on span "2025" at bounding box center [1037, 322] width 52 height 52
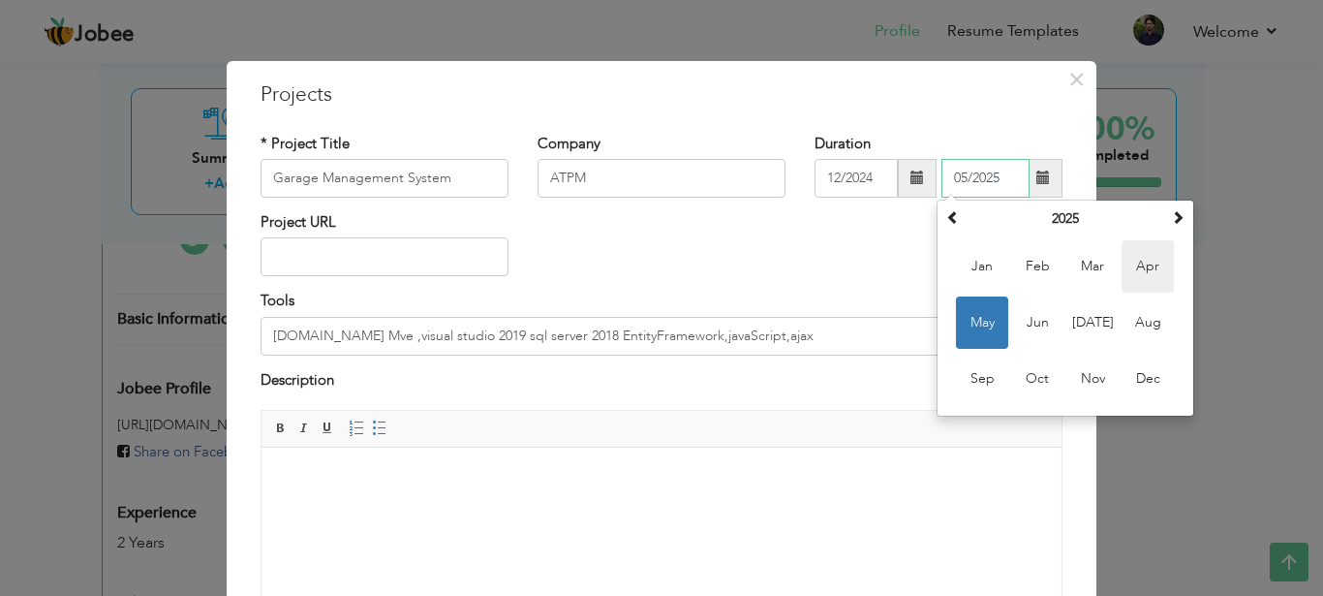
click at [1150, 262] on span "Apr" at bounding box center [1148, 266] width 52 height 52
type input "04/2025"
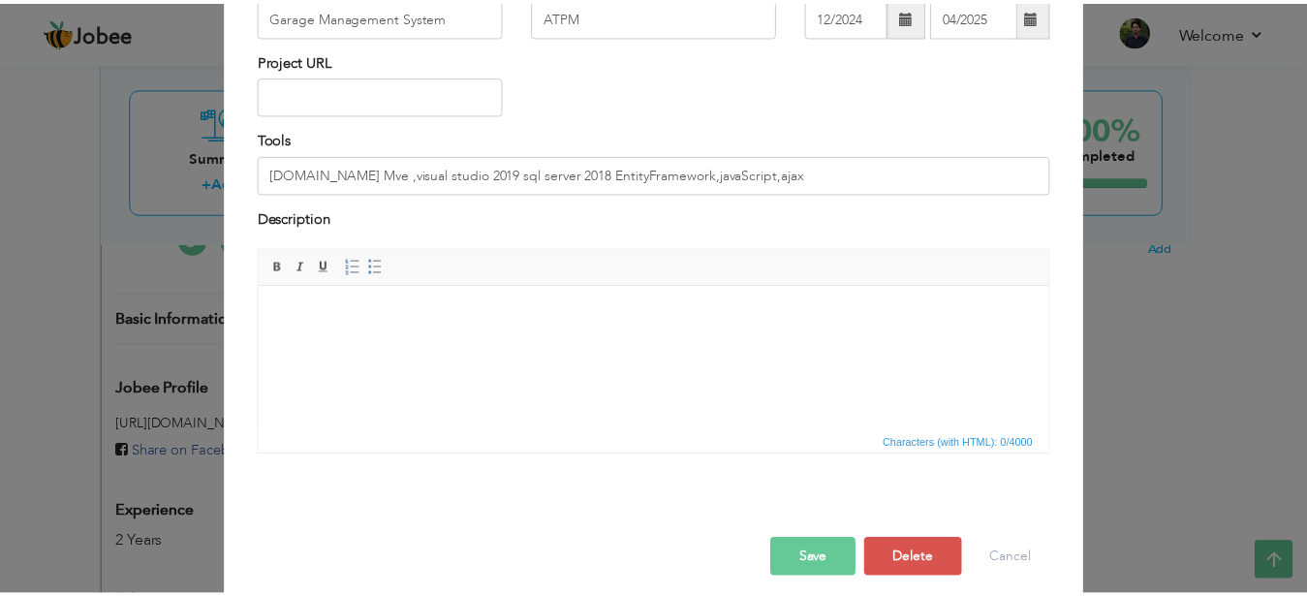
scroll to position [179, 0]
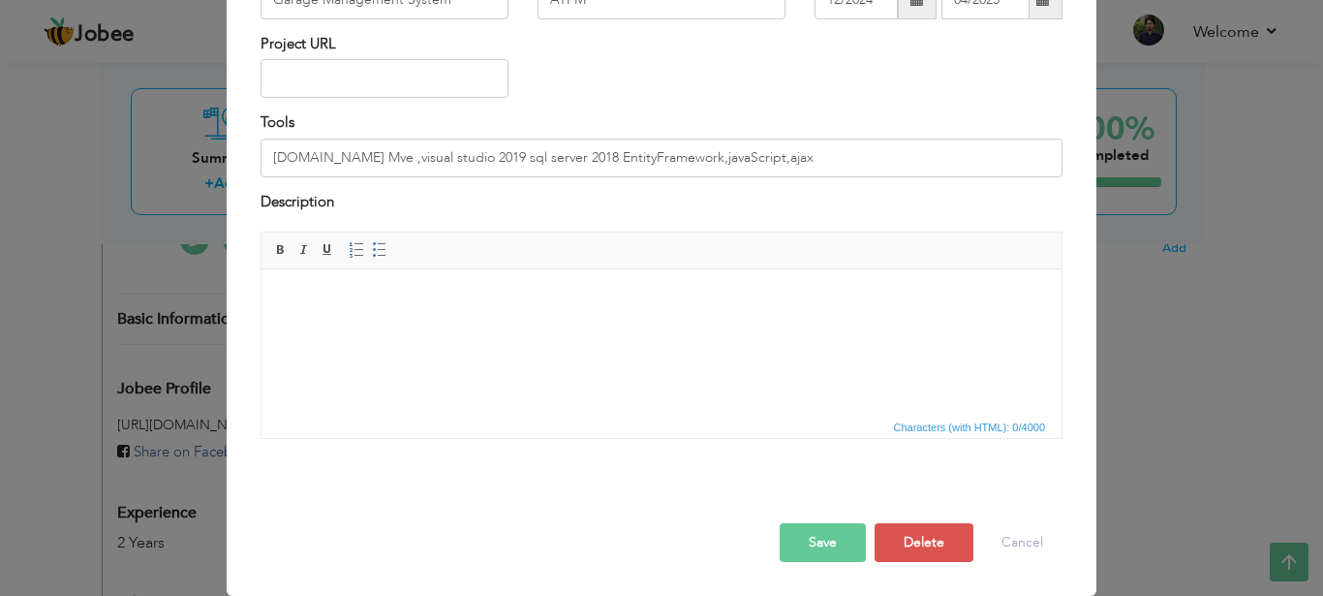
click at [819, 541] on button "Save" at bounding box center [823, 542] width 86 height 39
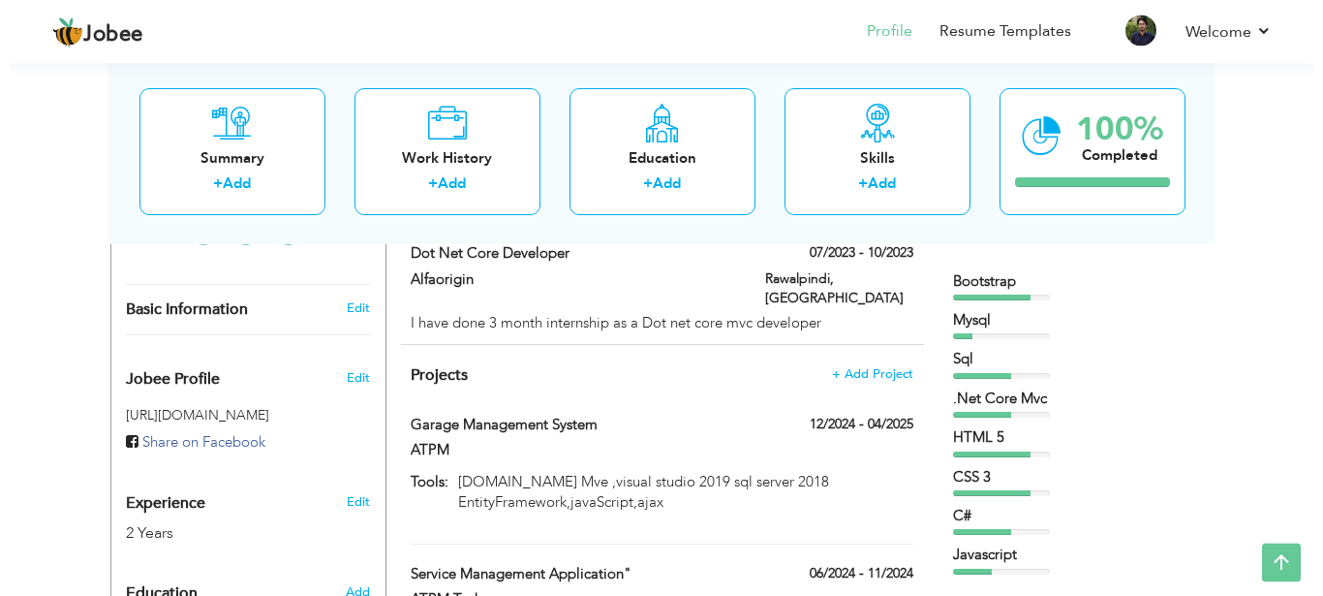
scroll to position [508, 0]
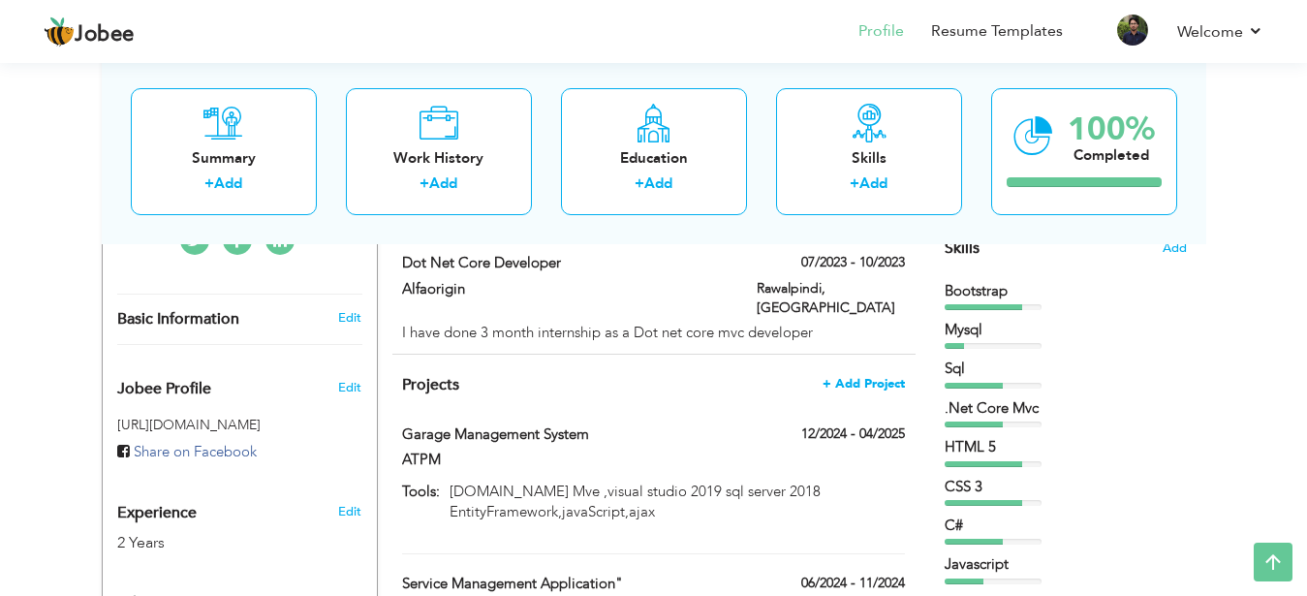
click at [864, 377] on span "+ Add Project" at bounding box center [863, 384] width 82 height 14
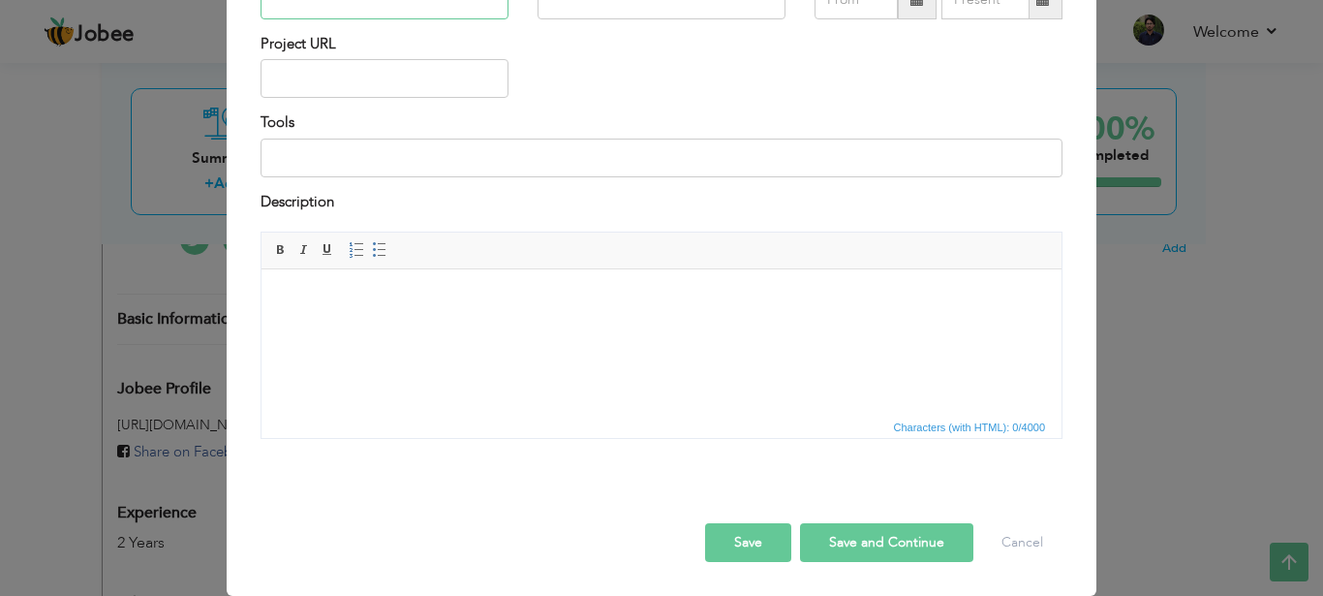
type input "f"
type input "Finance Management System"
type input "ATPM"
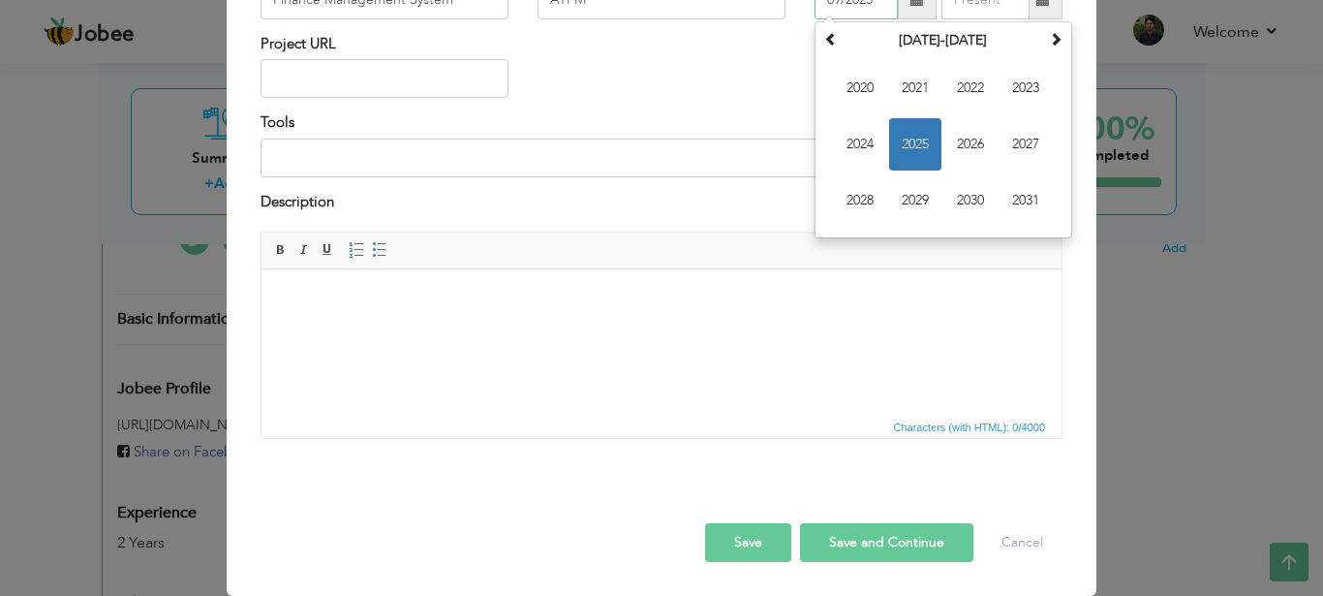
click at [916, 170] on span "2025" at bounding box center [915, 144] width 52 height 52
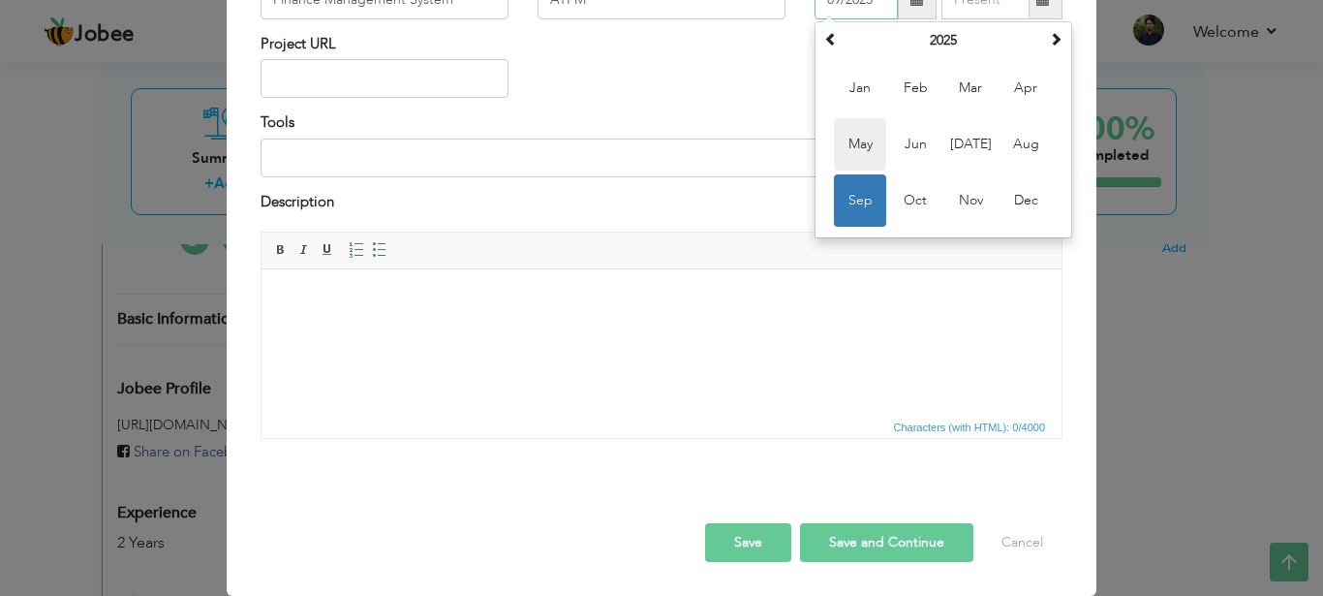
click at [848, 170] on span "May" at bounding box center [860, 144] width 52 height 52
type input "05/2025"
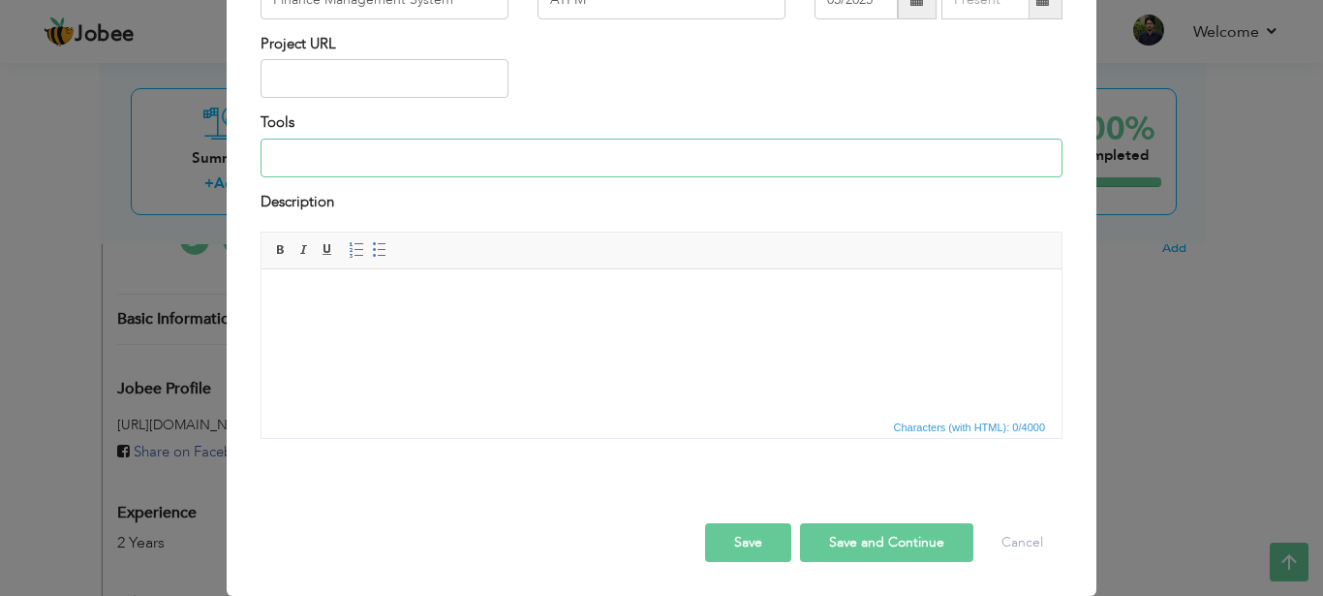
click at [397, 177] on input at bounding box center [662, 158] width 802 height 39
paste input "[DOMAIN_NAME] Mve ,visual studio 2019 sql server 2018 EntityFramework,javaScrip…"
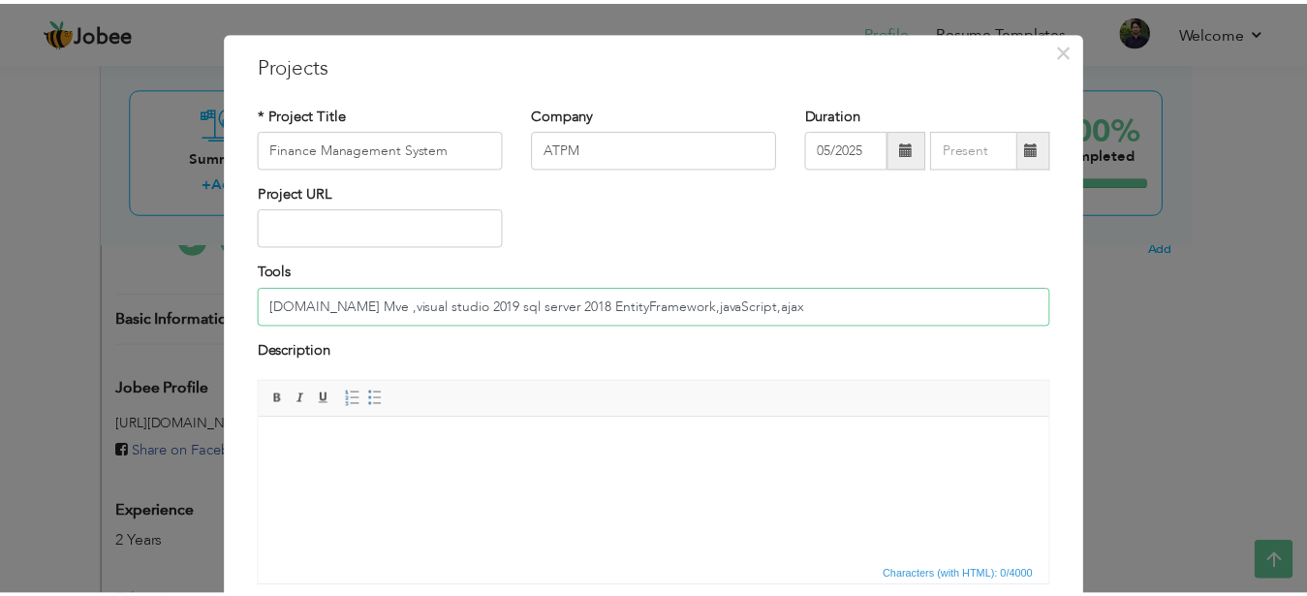
scroll to position [179, 0]
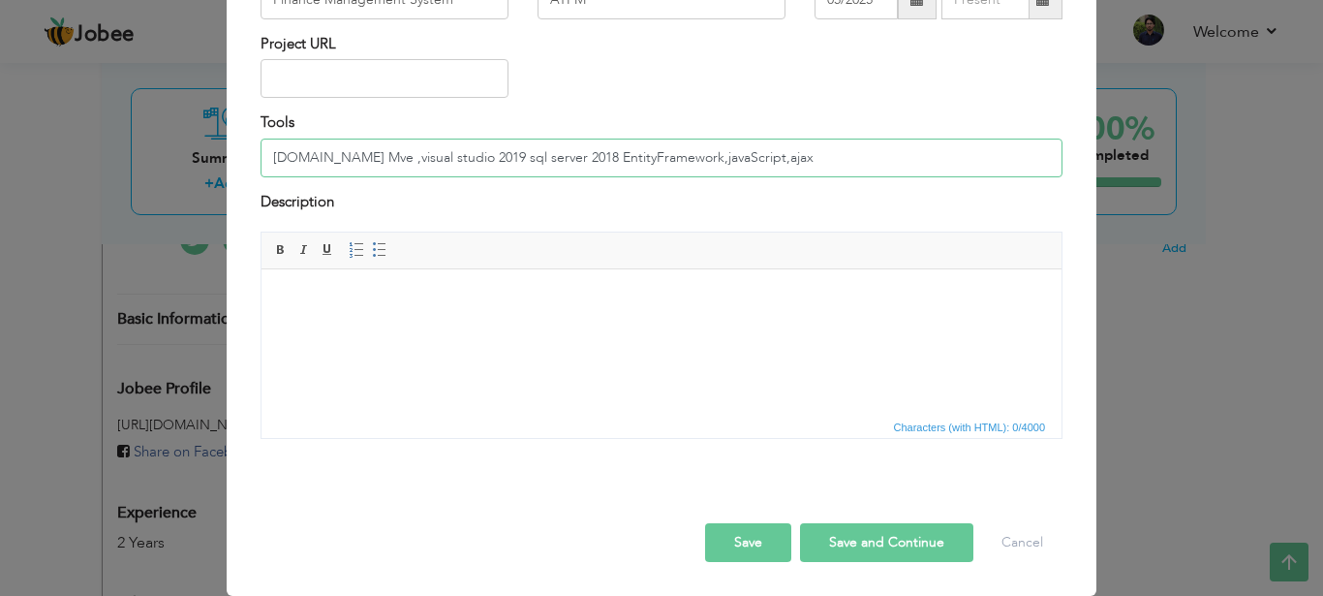
type input "[DOMAIN_NAME] Mve ,visual studio 2019 sql server 2018 EntityFramework,javaScrip…"
click at [724, 536] on button "Save" at bounding box center [748, 542] width 86 height 39
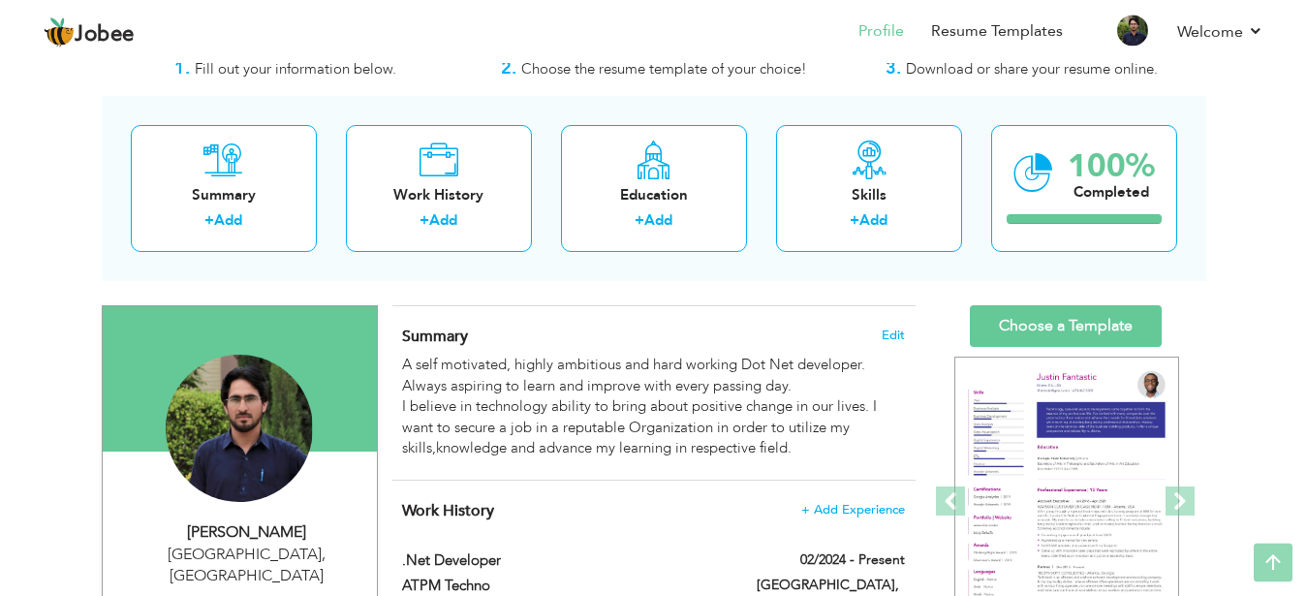
scroll to position [0, 0]
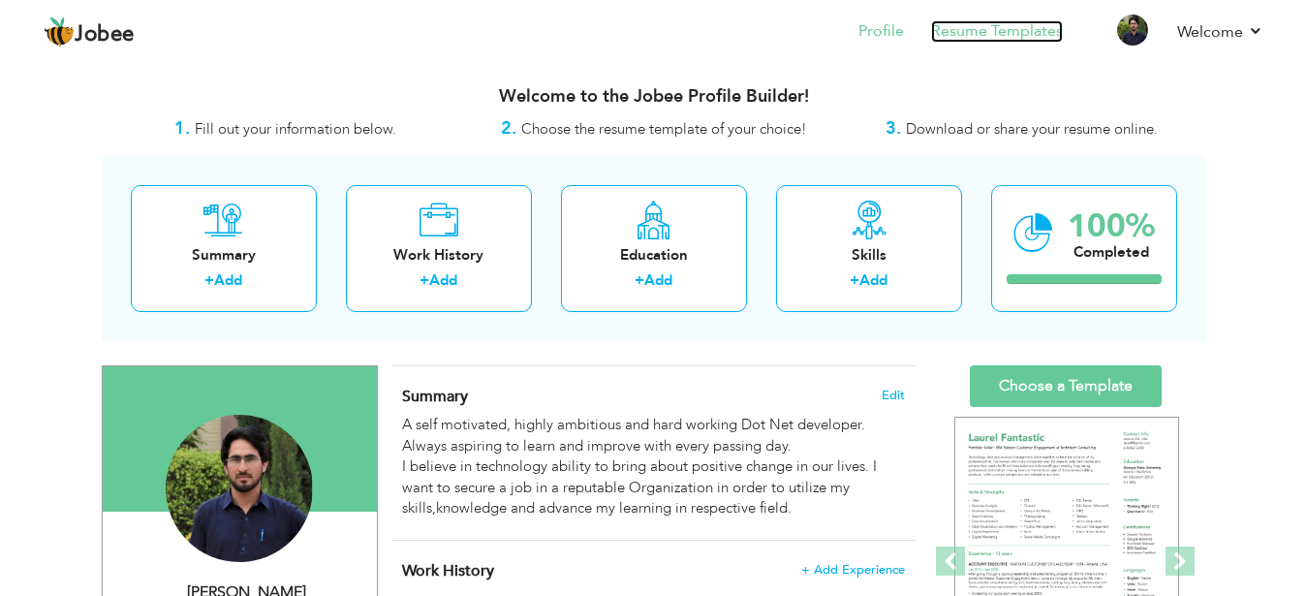
click at [982, 35] on link "Resume Templates" at bounding box center [997, 31] width 132 height 22
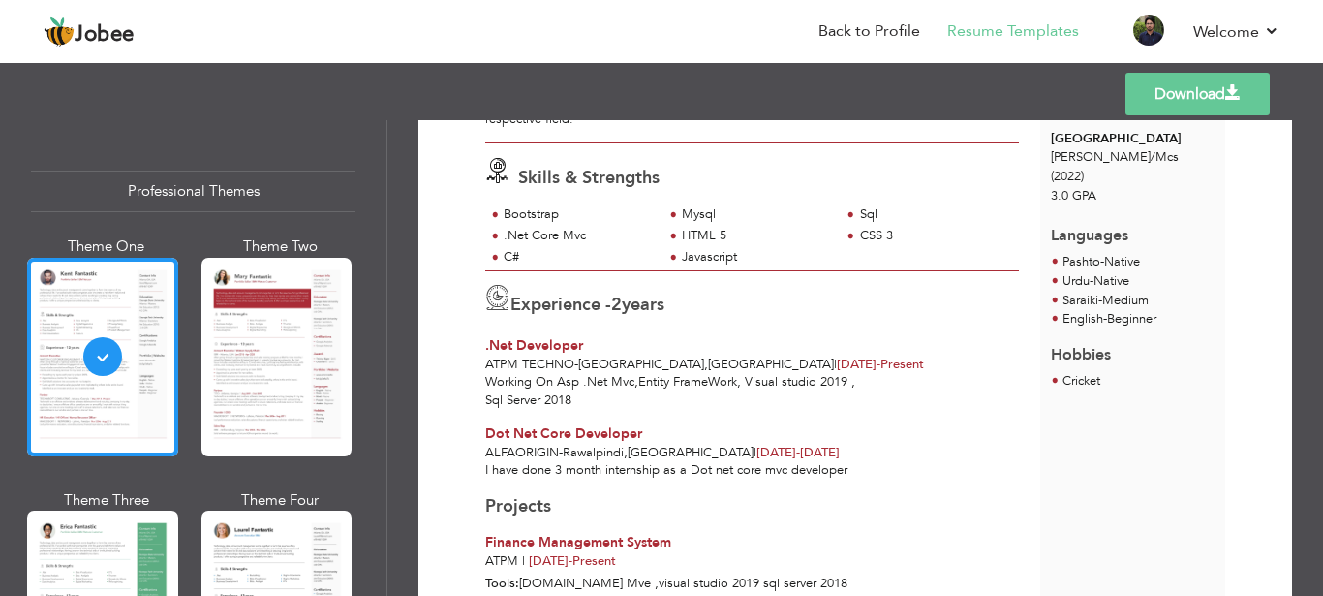
scroll to position [874, 0]
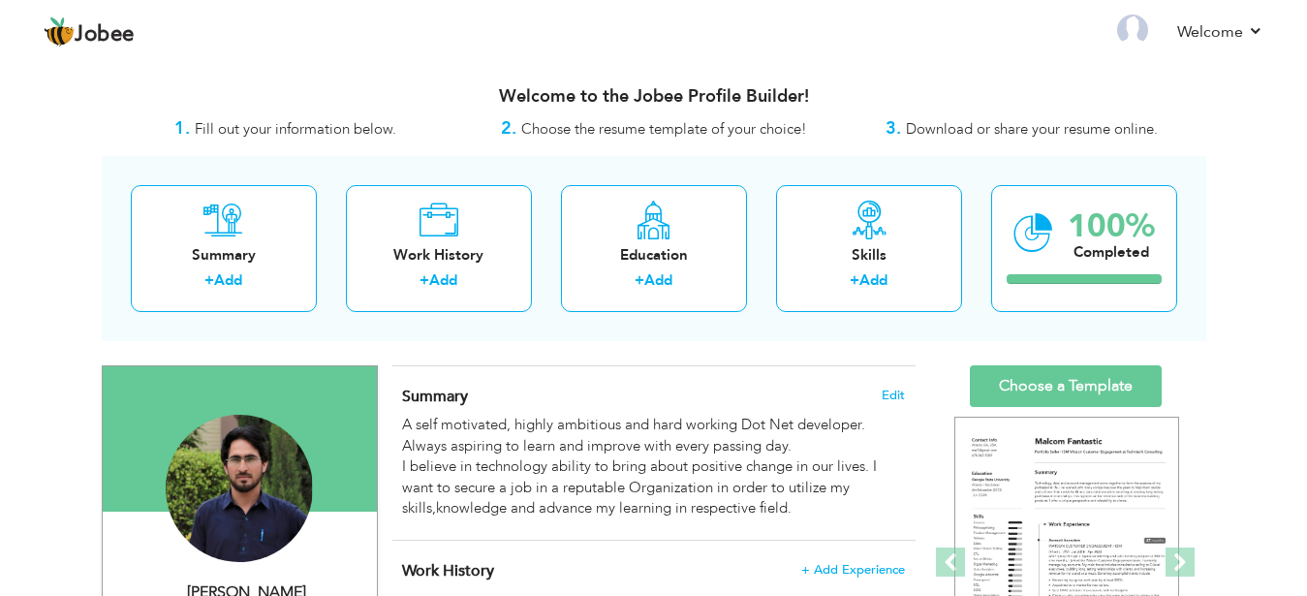
click at [692, 320] on div "Summary + Add Work History + Add Education + Add Skills + Add 100% Completed" at bounding box center [654, 248] width 1104 height 185
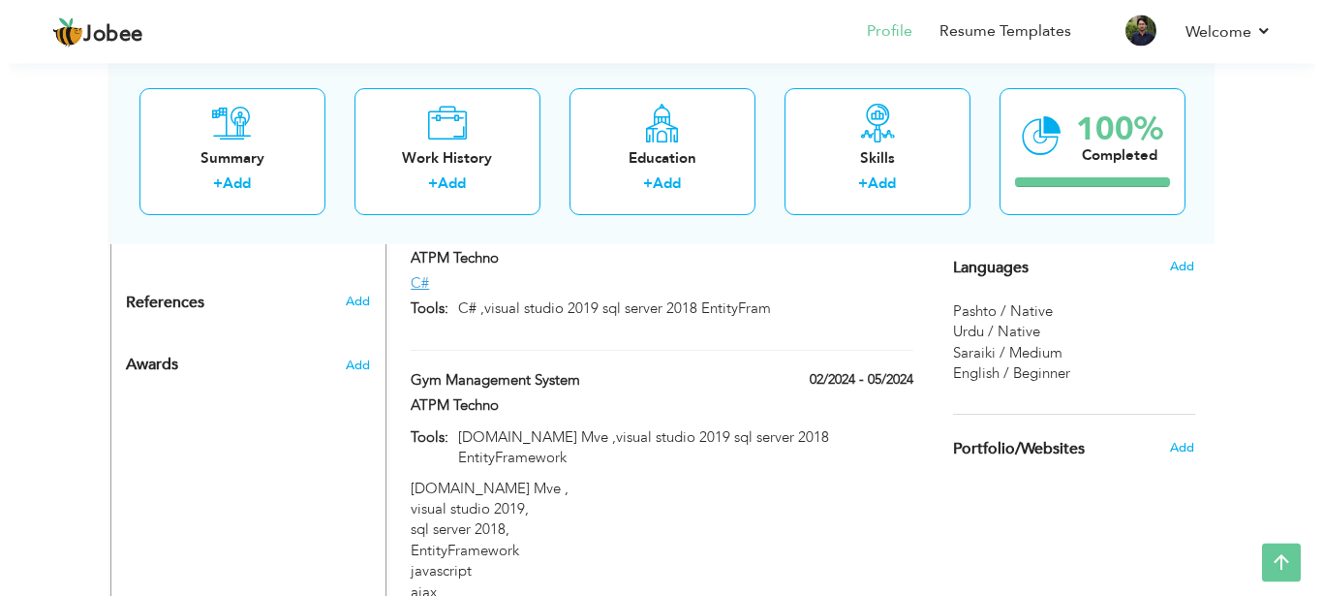
scroll to position [1016, 0]
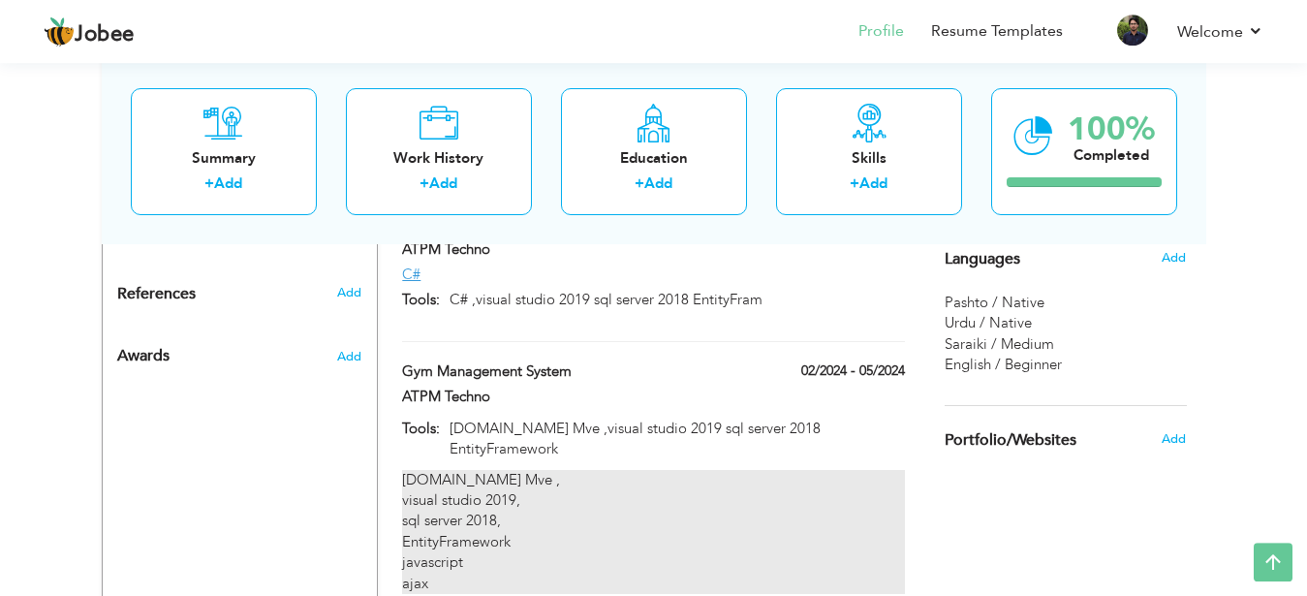
click at [810, 470] on div "[DOMAIN_NAME] Mve , visual studio 2019, sql server 2018, EntityFramework javasc…" at bounding box center [653, 532] width 502 height 125
type input "Gym Management System"
type input "ATPM Techno"
type input "02/2024"
type input "05/2024"
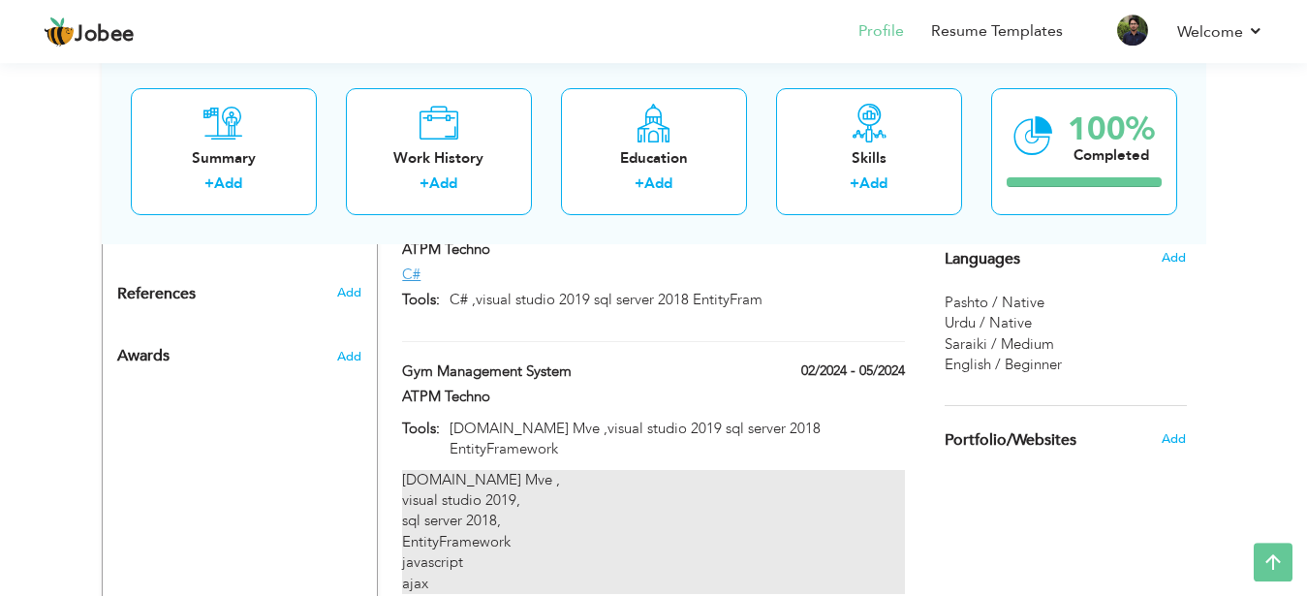
type input "[DOMAIN_NAME] Mve ,visual studio 2019 sql server 2018 EntityFramework"
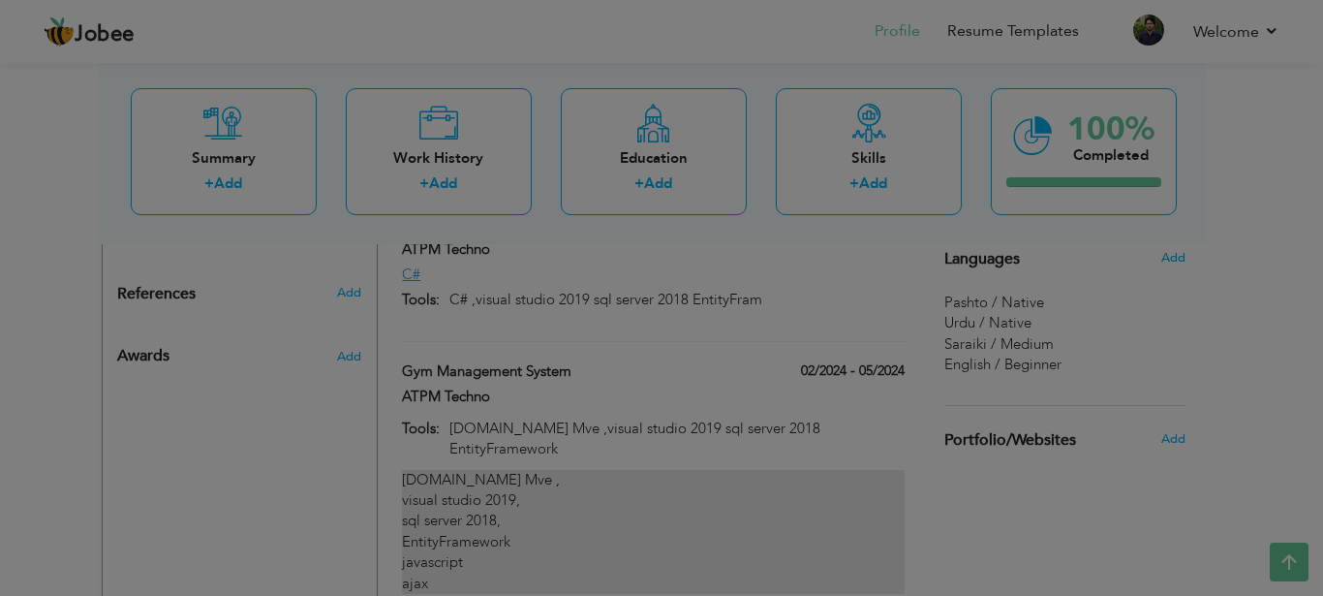
scroll to position [0, 0]
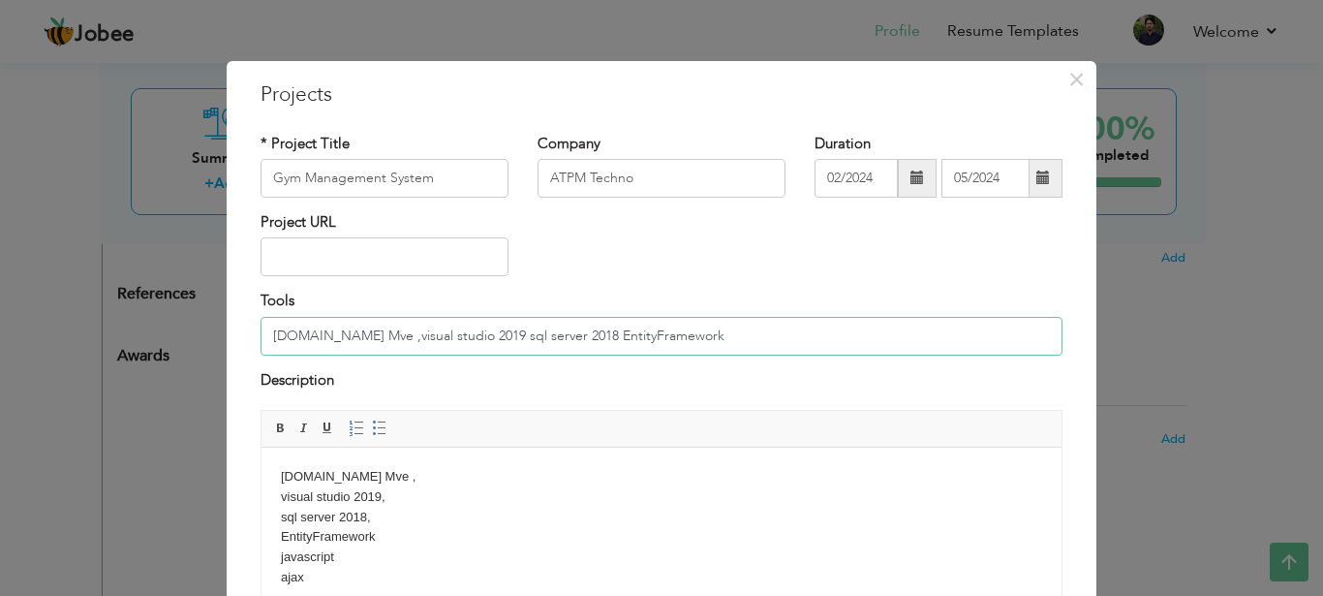
drag, startPoint x: 693, startPoint y: 329, endPoint x: 196, endPoint y: 322, distance: 497.0
click at [261, 322] on input "[DOMAIN_NAME] Mve ,visual studio 2019 sql server 2018 EntityFramework" at bounding box center [662, 336] width 802 height 39
type input "[DOMAIN_NAME] Mve ,visual studio 2019 sql server 2018 EntityFramework"
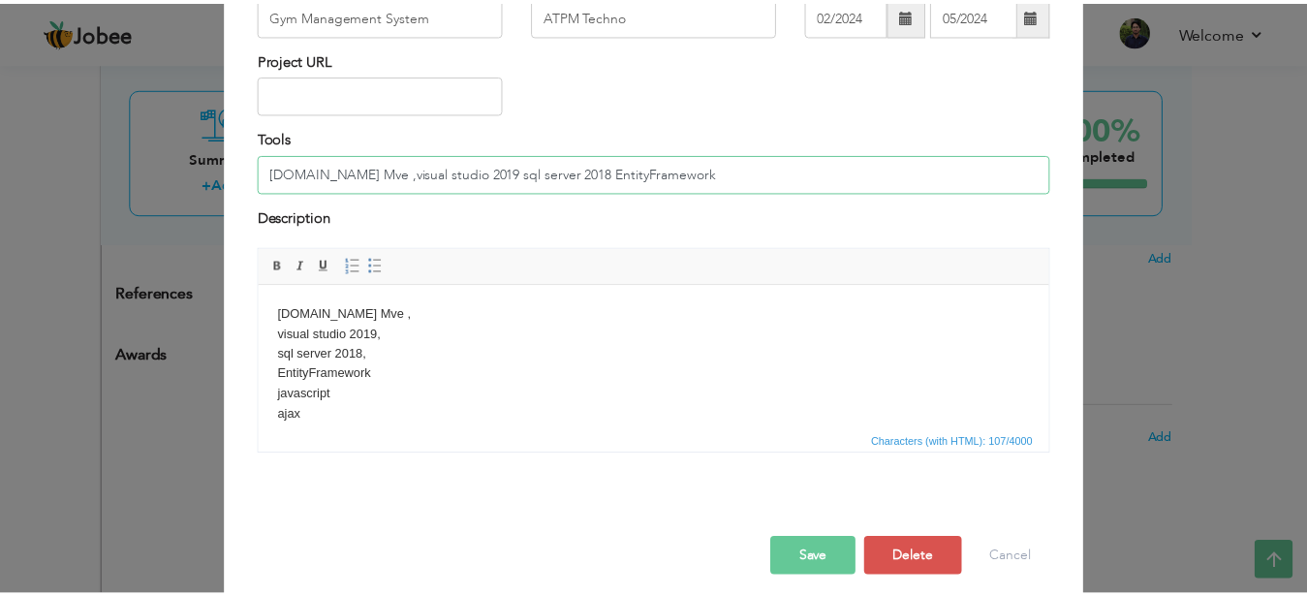
scroll to position [179, 0]
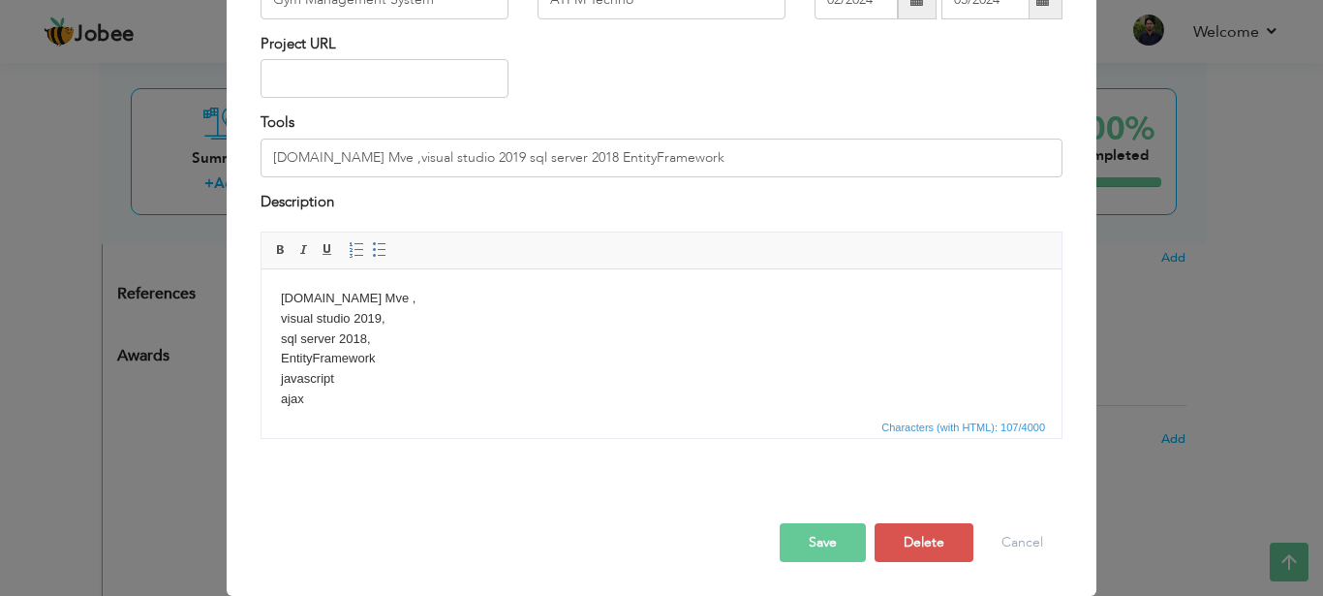
drag, startPoint x: 350, startPoint y: 416, endPoint x: 242, endPoint y: 280, distance: 173.8
click at [237, 272] on div "× Projects * Project Title Gym Management System Company ATPM Techno Duration 0…" at bounding box center [662, 240] width 870 height 714
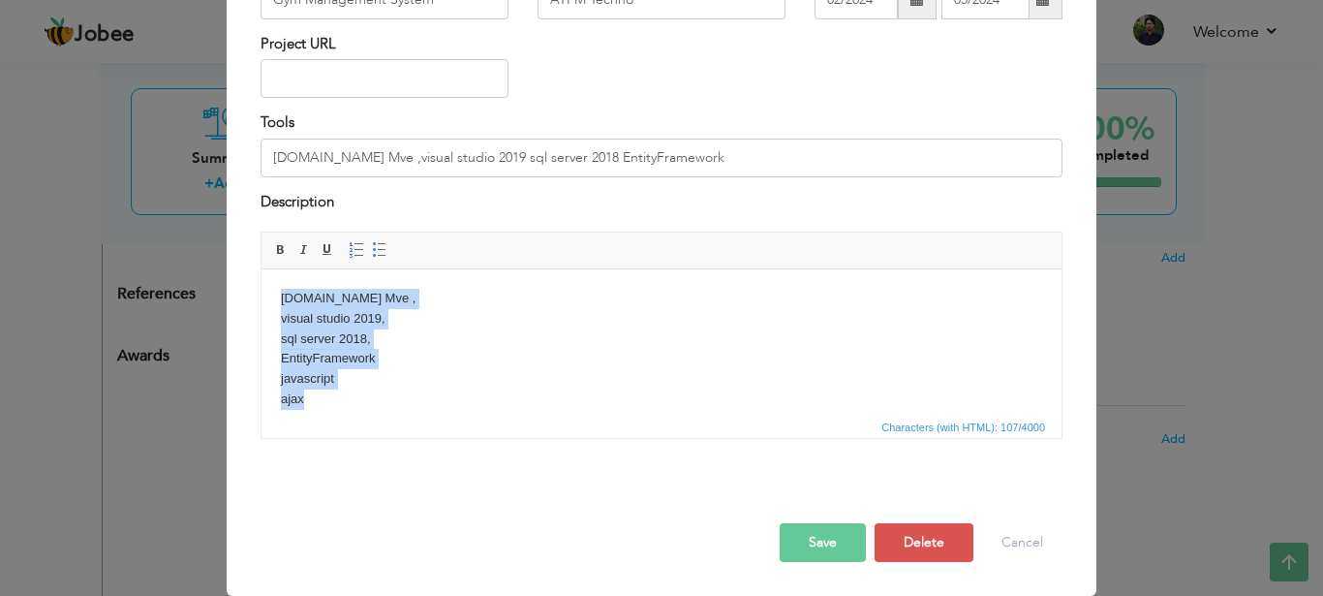
drag, startPoint x: 316, startPoint y: 401, endPoint x: 255, endPoint y: 293, distance: 124.5
click at [262, 293] on html "[DOMAIN_NAME] Mve , visual studio 2019, sql server 2018, EntityFramework javasc…" at bounding box center [662, 341] width 800 height 145
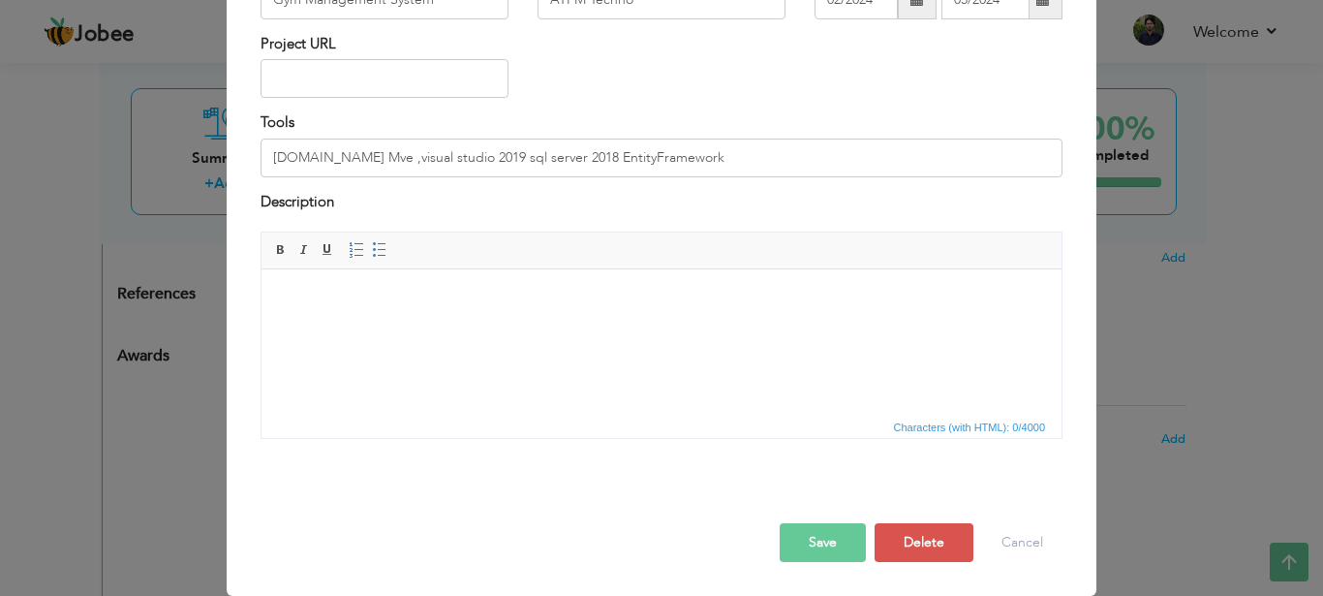
click at [780, 547] on button "Save" at bounding box center [823, 542] width 86 height 39
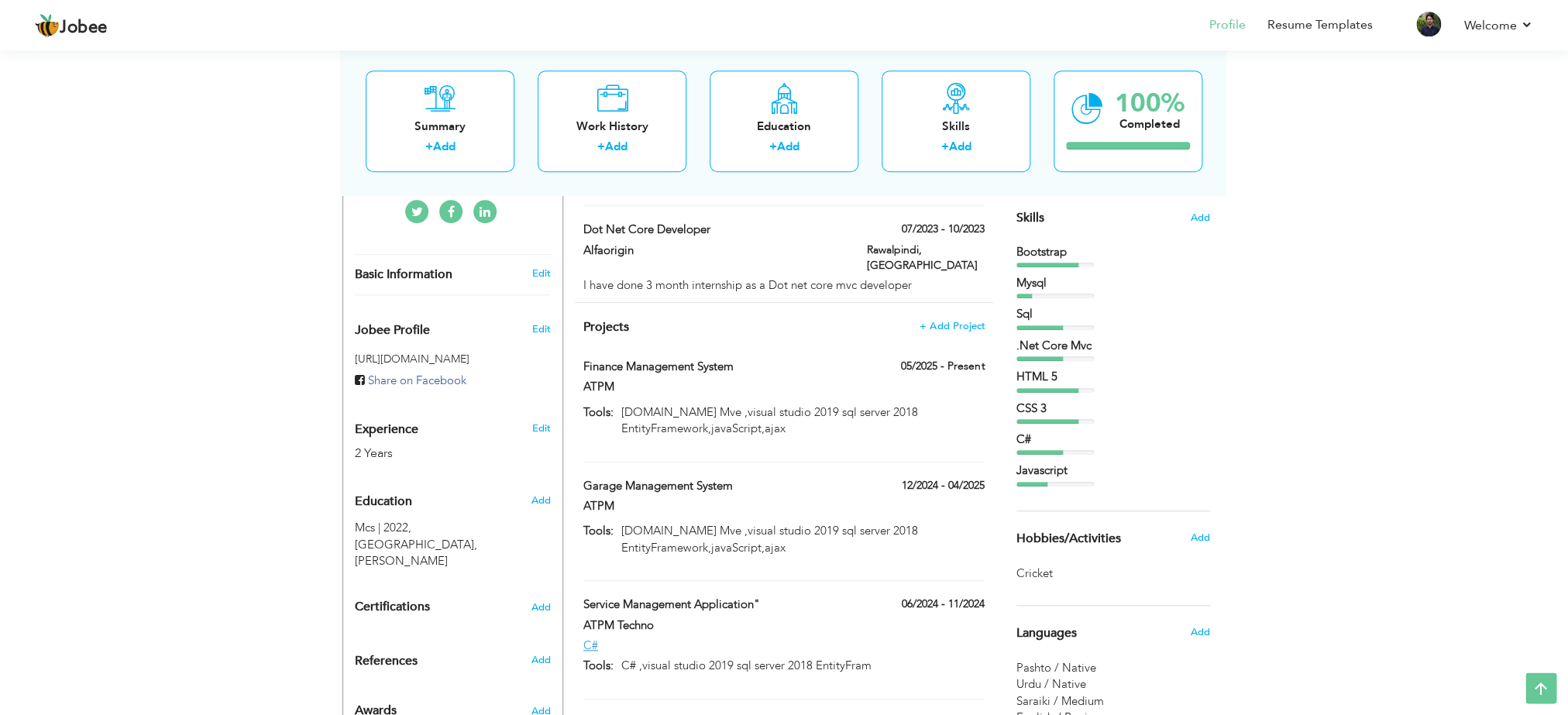
scroll to position [397, 0]
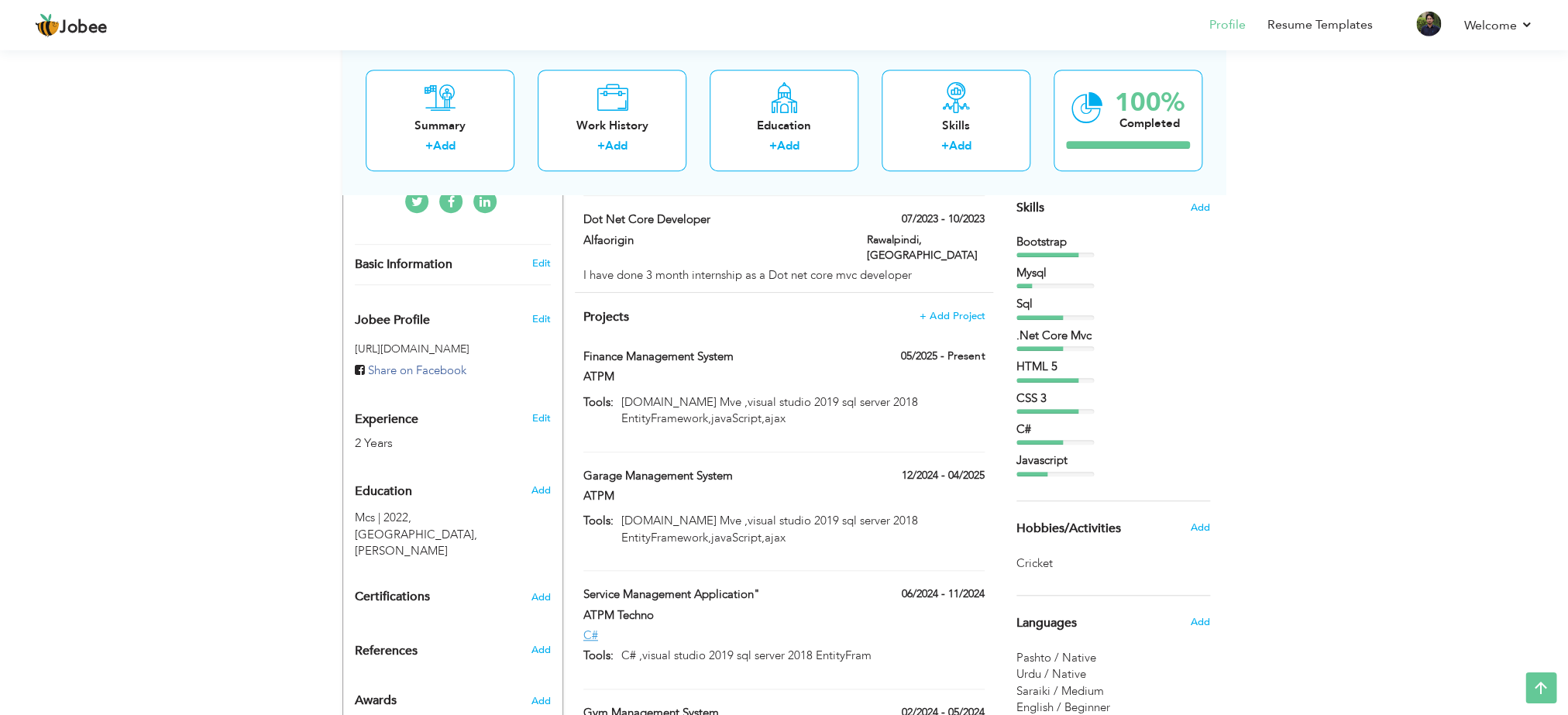
click at [1045, 262] on div "Bootstrap Mysql Sql .Net Core Mvc" at bounding box center [1114, 355] width 194 height 242
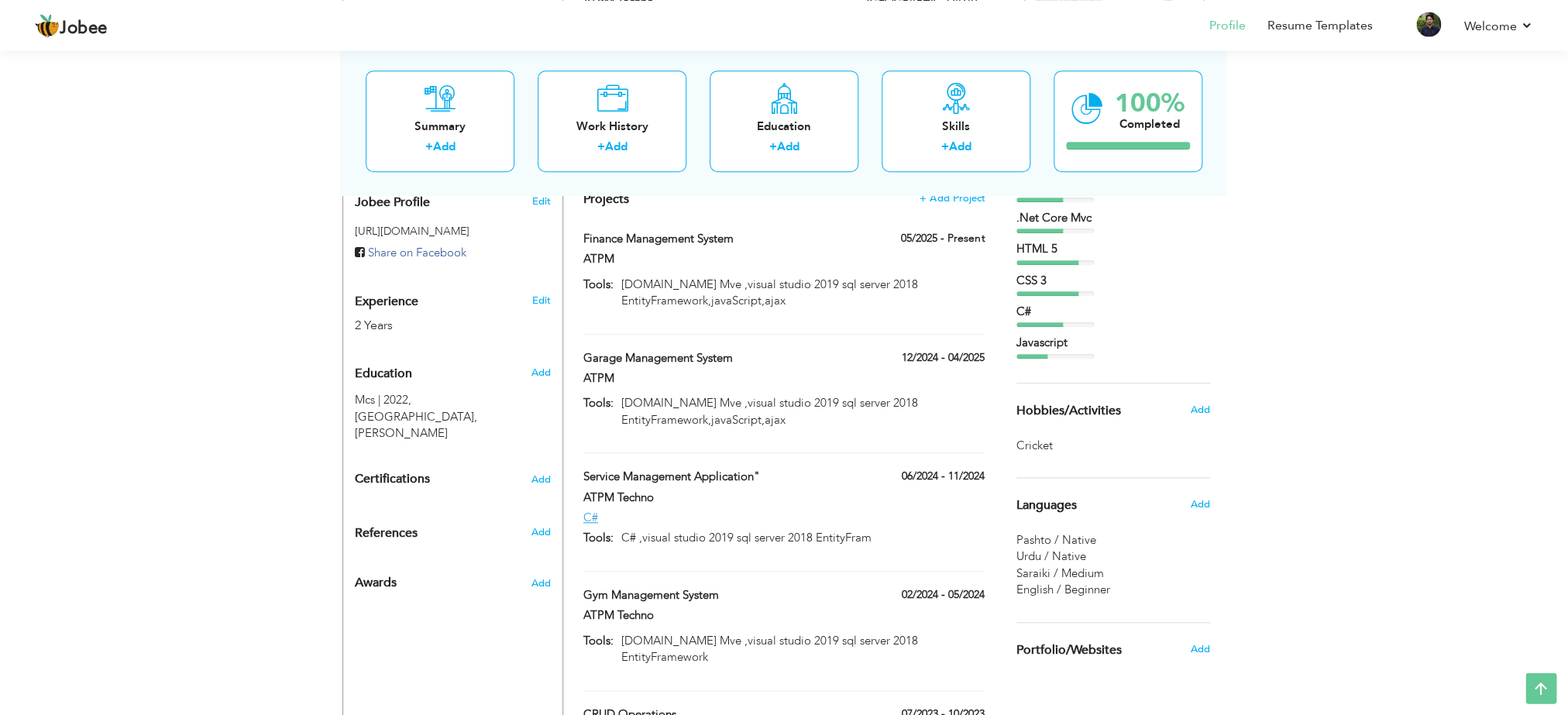
scroll to position [505, 0]
